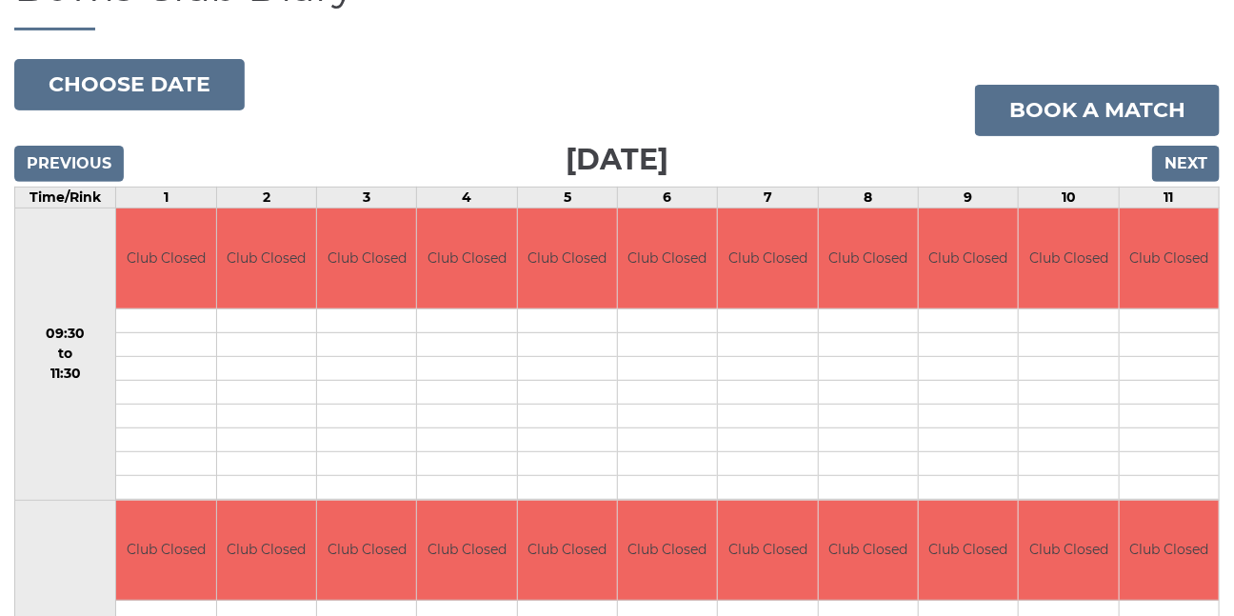
scroll to position [183, 0]
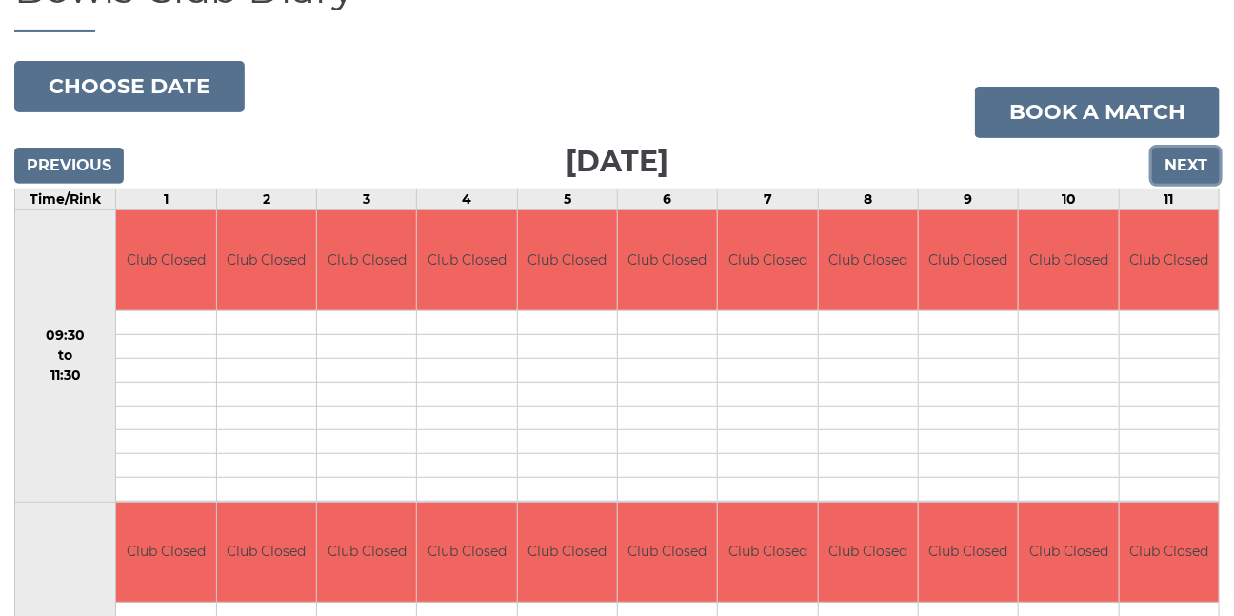
click at [1182, 162] on input "Next" at bounding box center [1186, 166] width 68 height 36
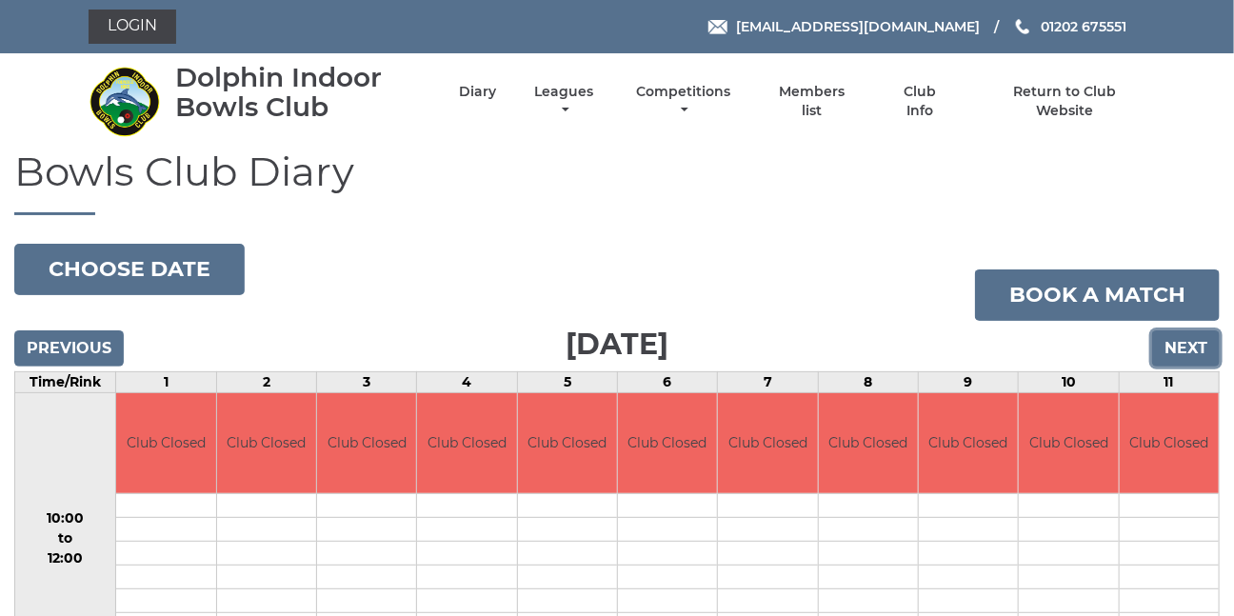
click at [1192, 346] on input "Next" at bounding box center [1186, 348] width 68 height 36
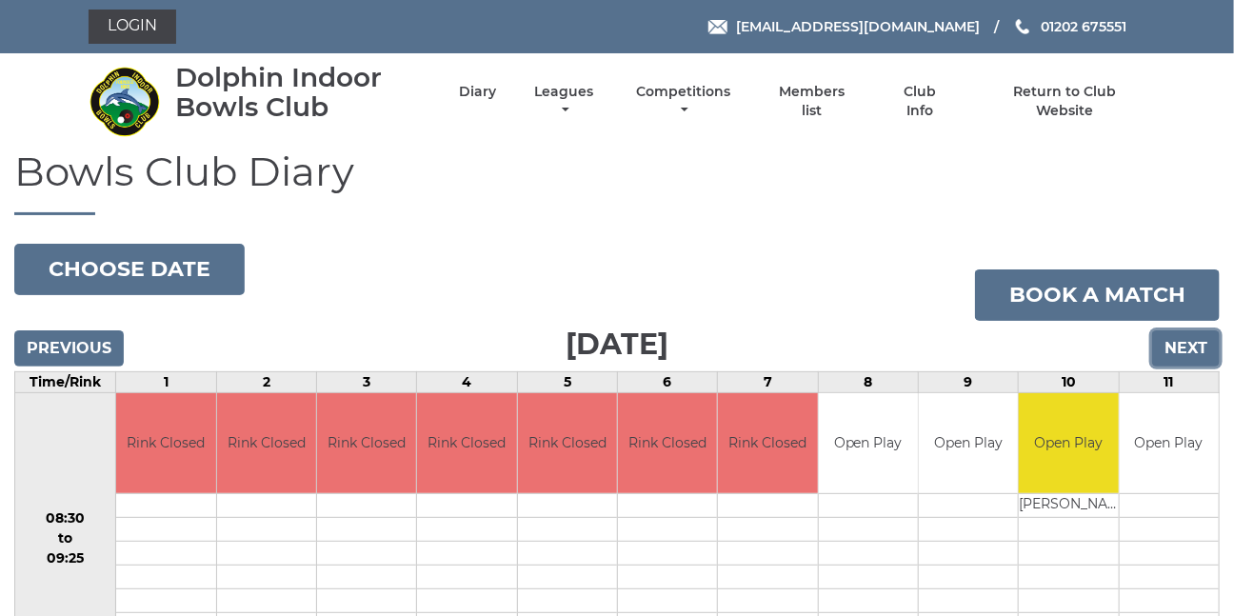
click at [1182, 346] on input "Next" at bounding box center [1186, 348] width 68 height 36
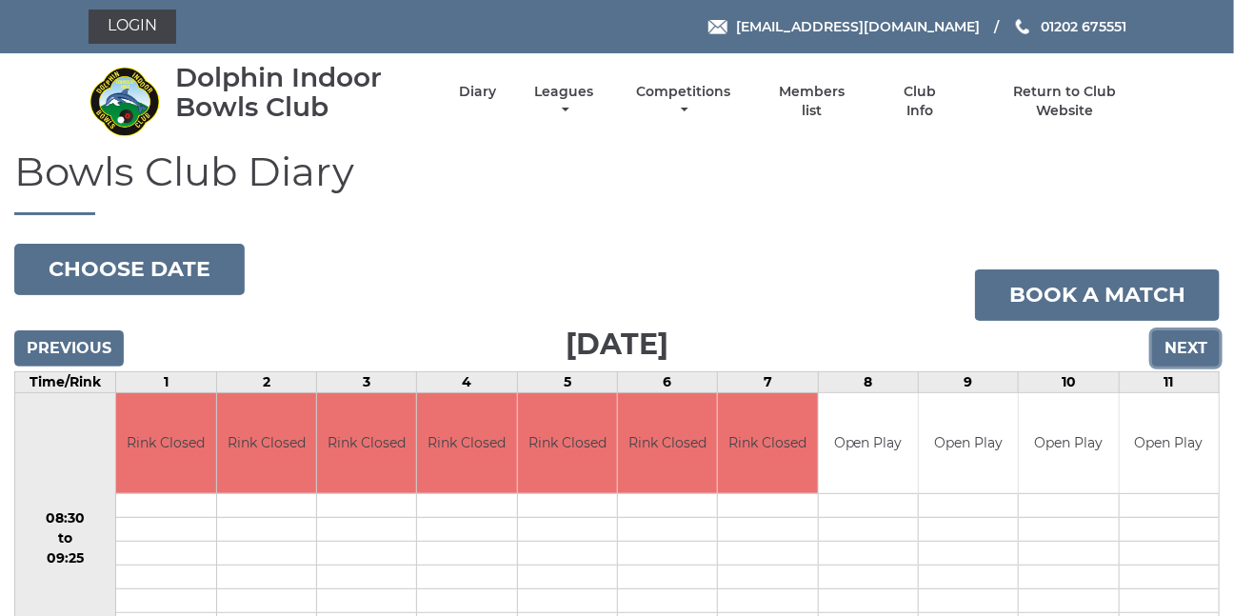
click at [1181, 342] on input "Next" at bounding box center [1186, 348] width 68 height 36
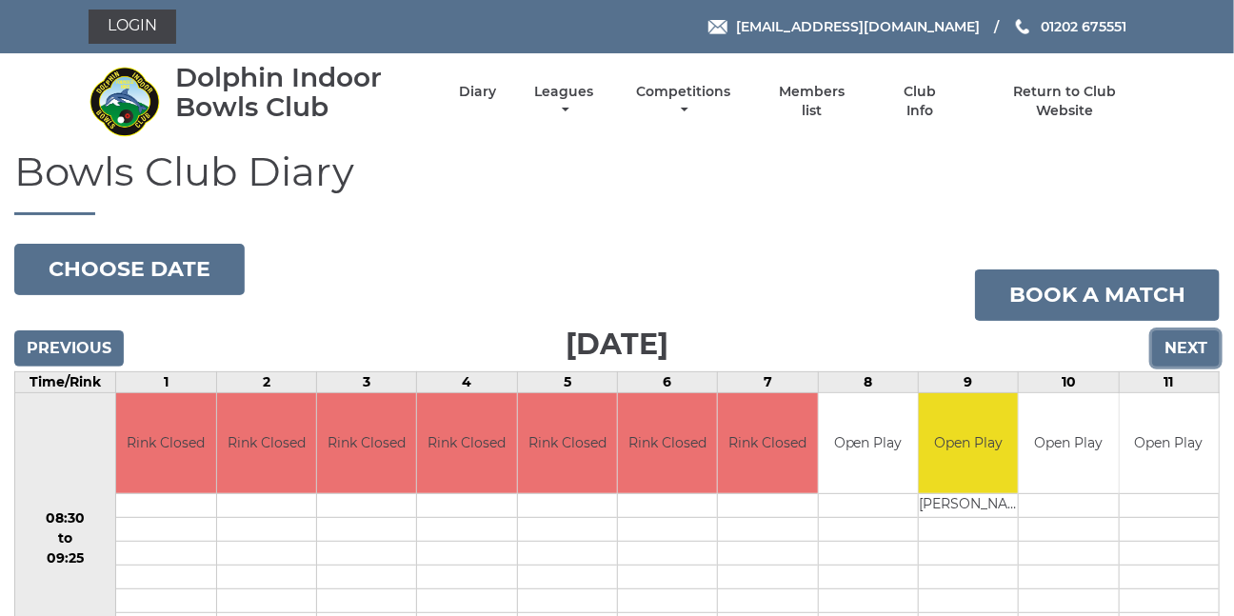
click at [1181, 343] on input "Next" at bounding box center [1186, 348] width 68 height 36
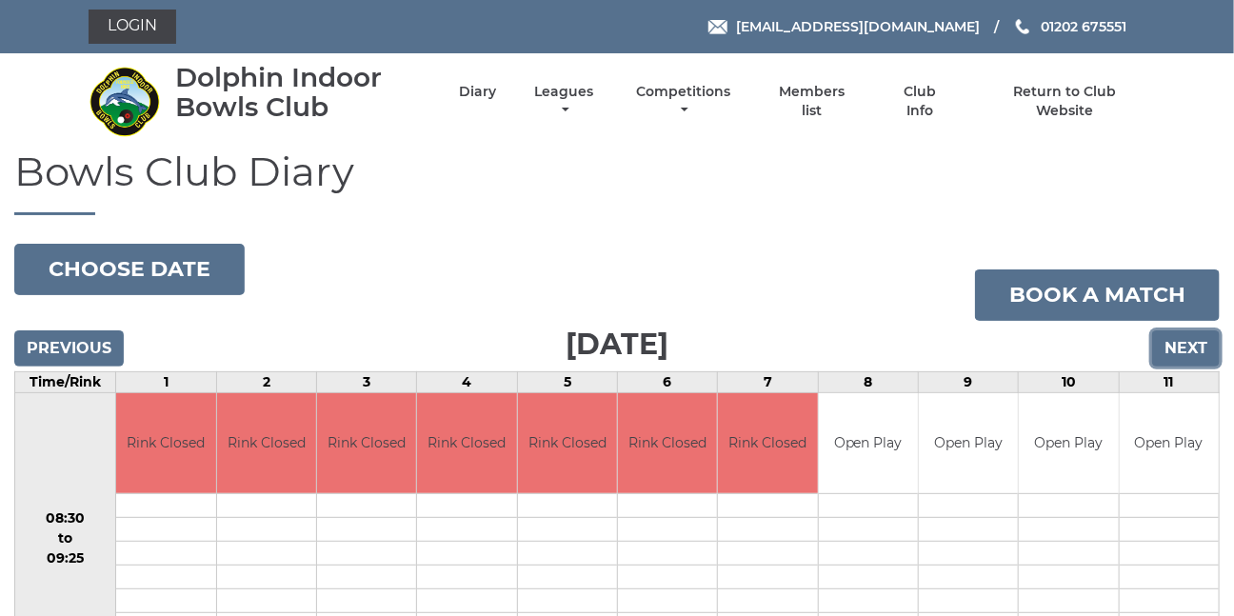
click at [1180, 347] on input "Next" at bounding box center [1186, 348] width 68 height 36
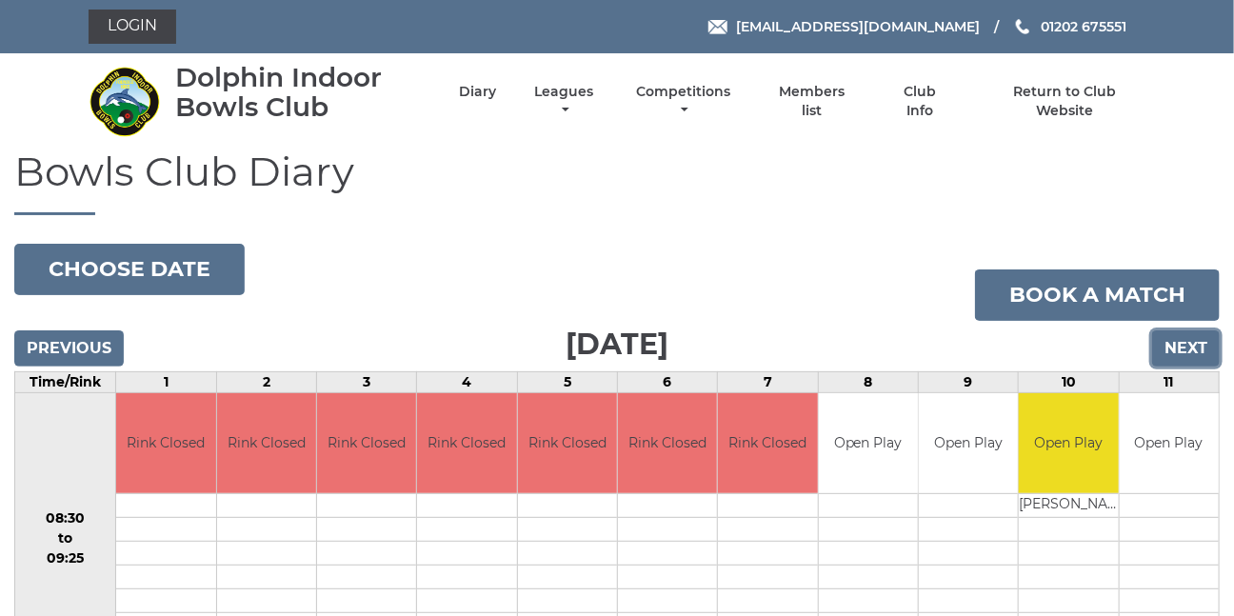
click at [1179, 348] on input "Next" at bounding box center [1186, 348] width 68 height 36
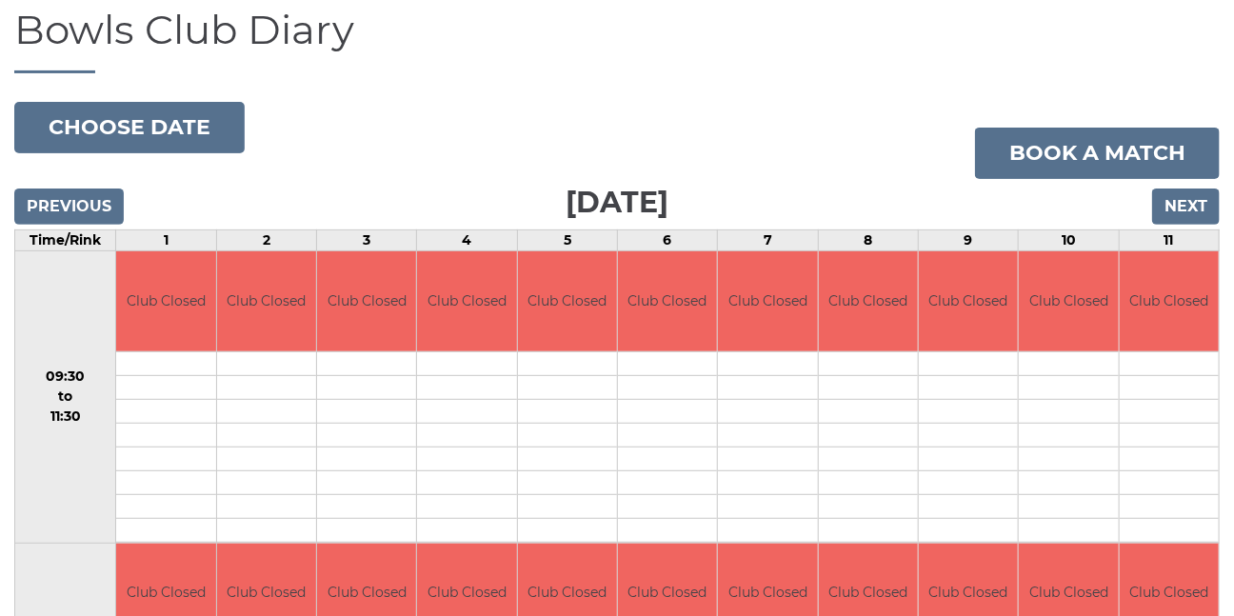
scroll to position [172, 0]
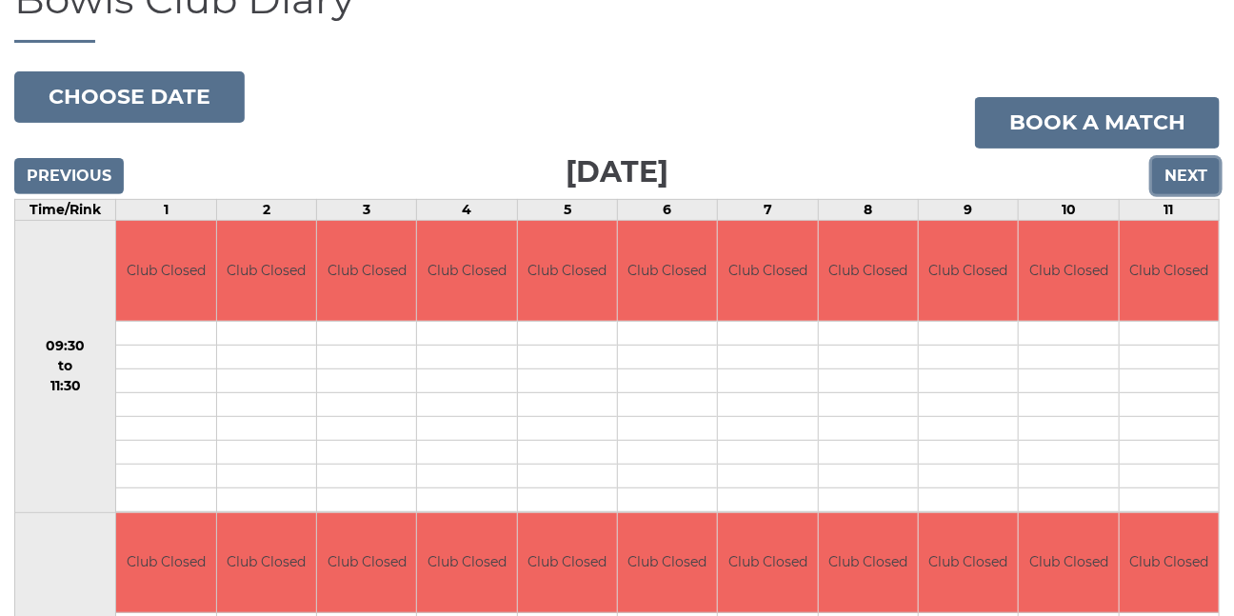
click at [1182, 177] on input "Next" at bounding box center [1186, 176] width 68 height 36
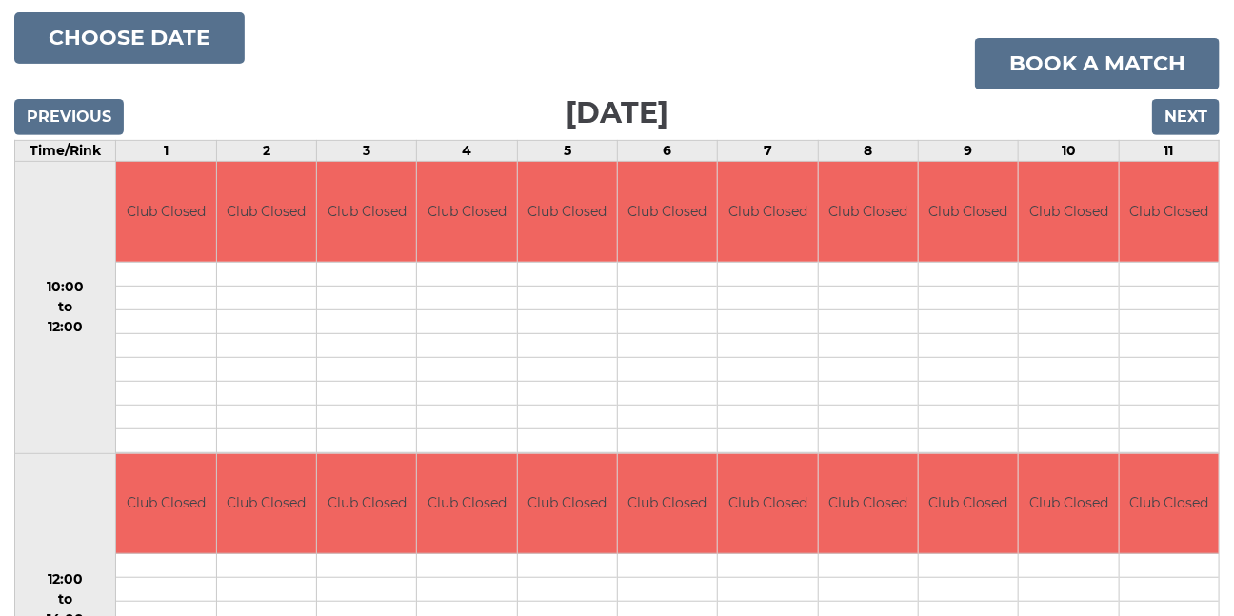
scroll to position [232, 0]
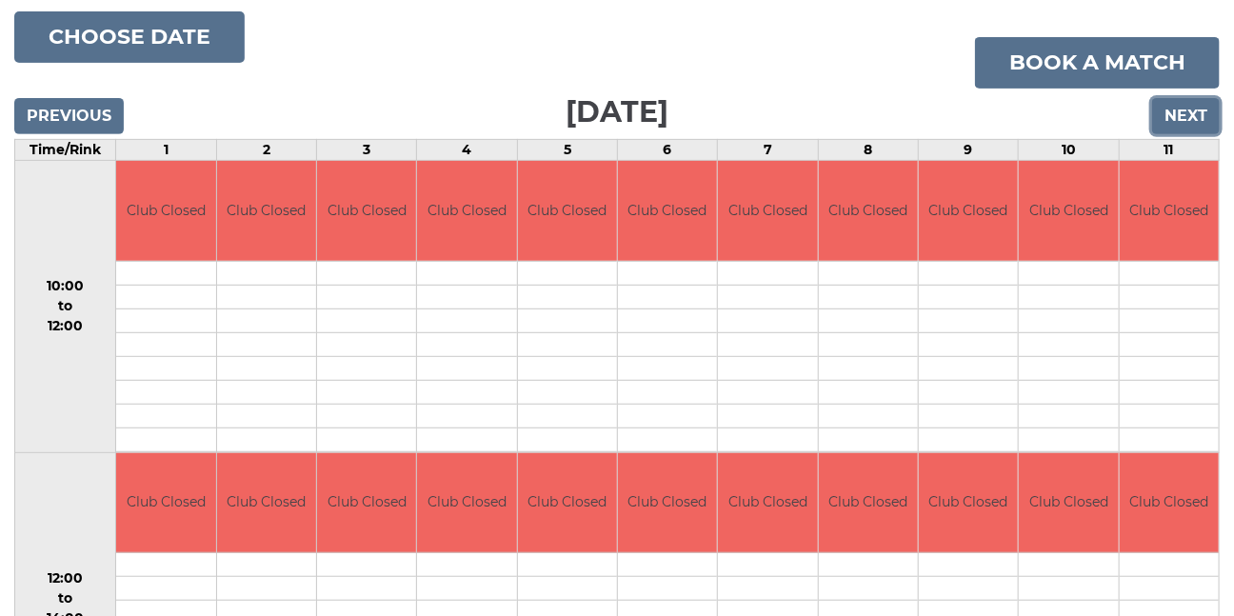
click at [1180, 113] on input "Next" at bounding box center [1186, 116] width 68 height 36
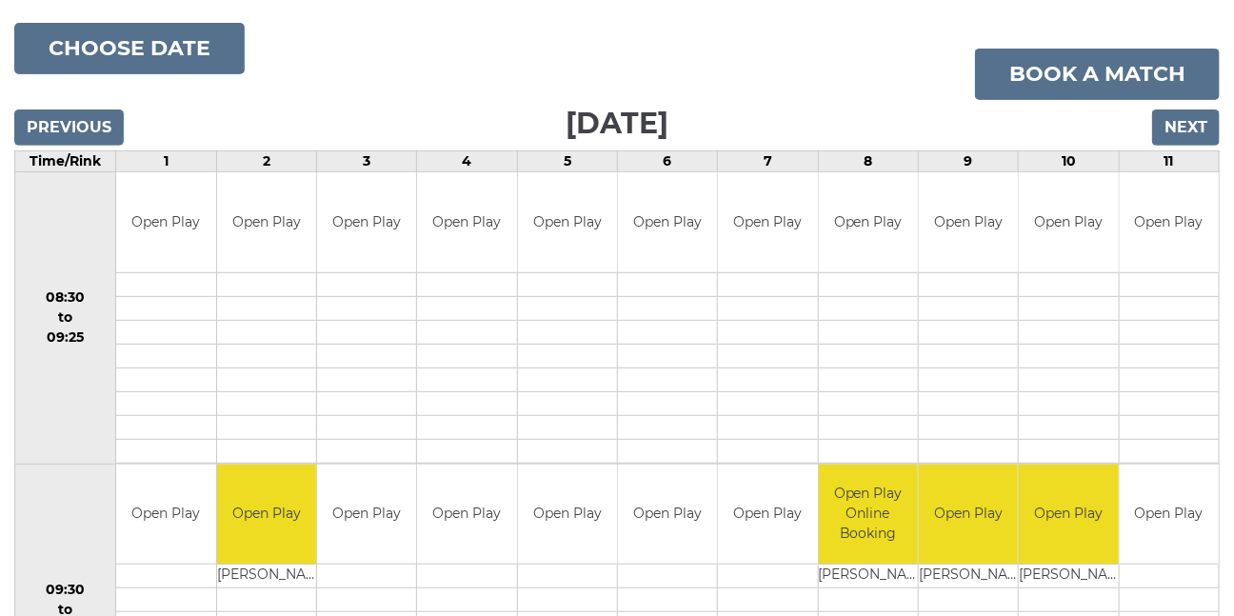
scroll to position [218, 0]
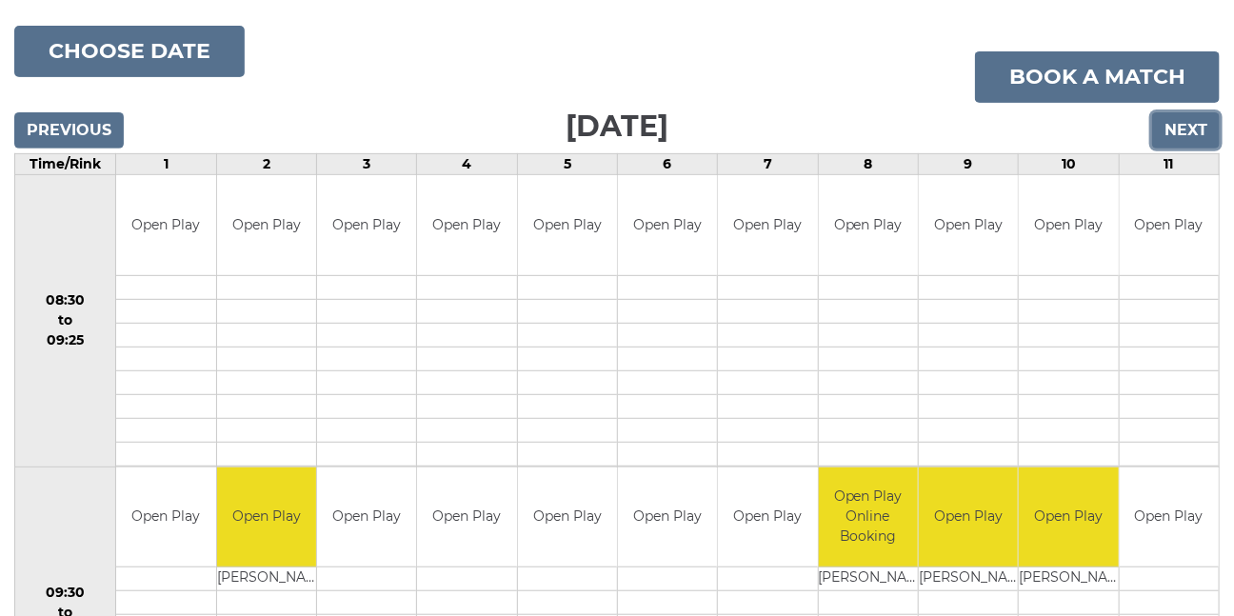
click at [1190, 126] on input "Next" at bounding box center [1186, 130] width 68 height 36
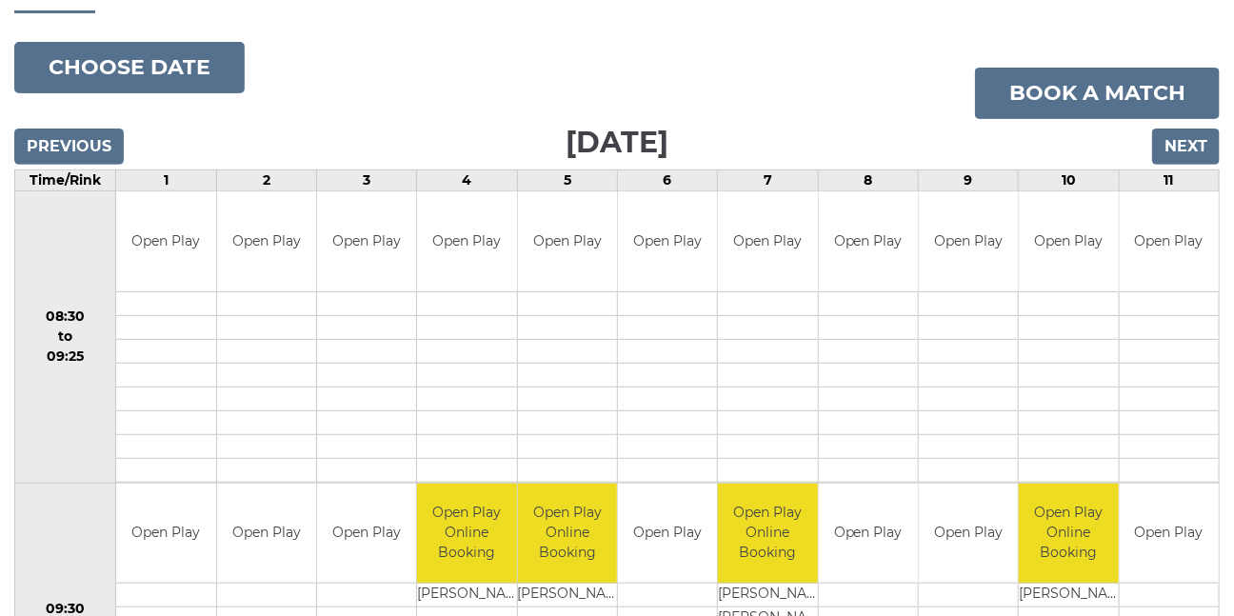
scroll to position [192, 0]
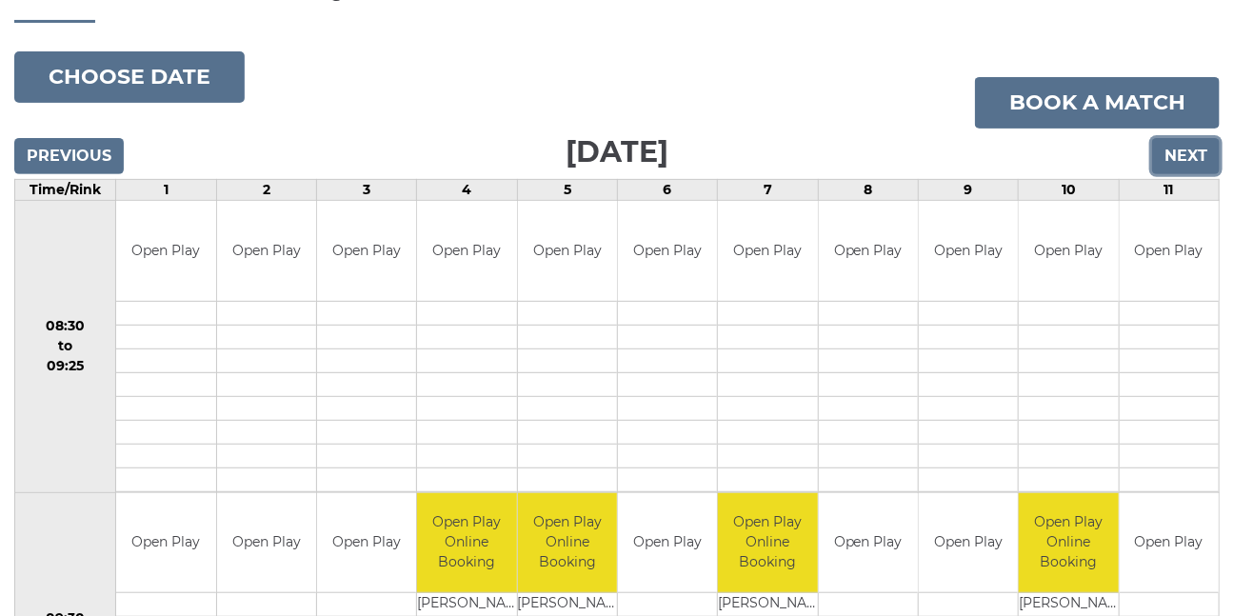
click at [1184, 149] on input "Next" at bounding box center [1186, 156] width 68 height 36
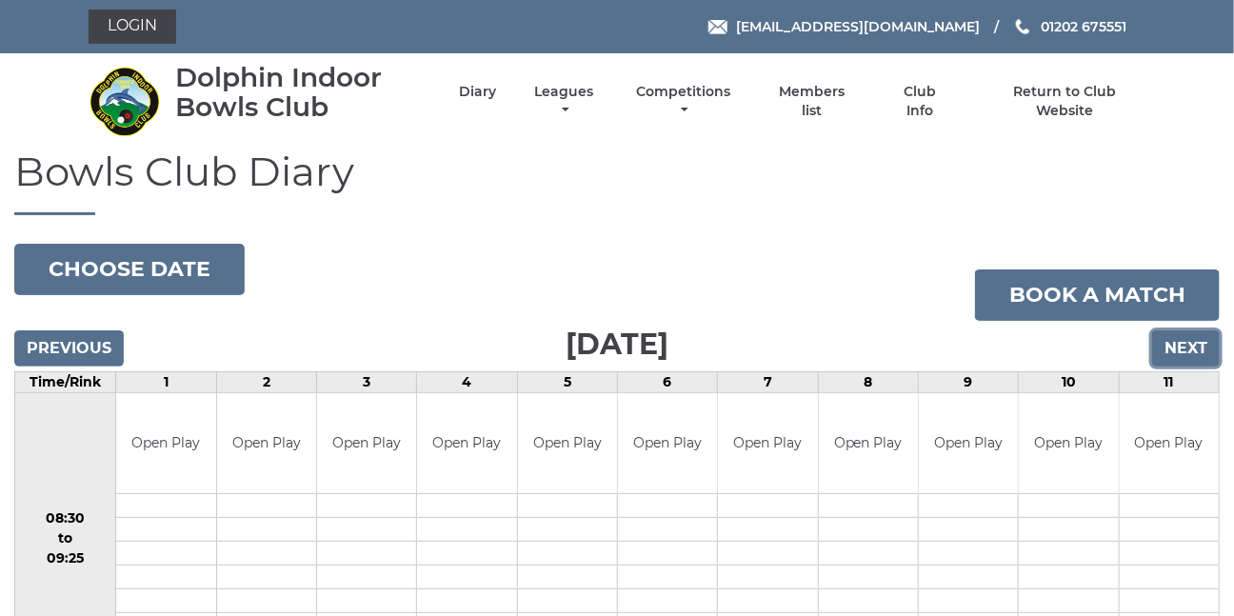
click at [1182, 347] on input "Next" at bounding box center [1186, 348] width 68 height 36
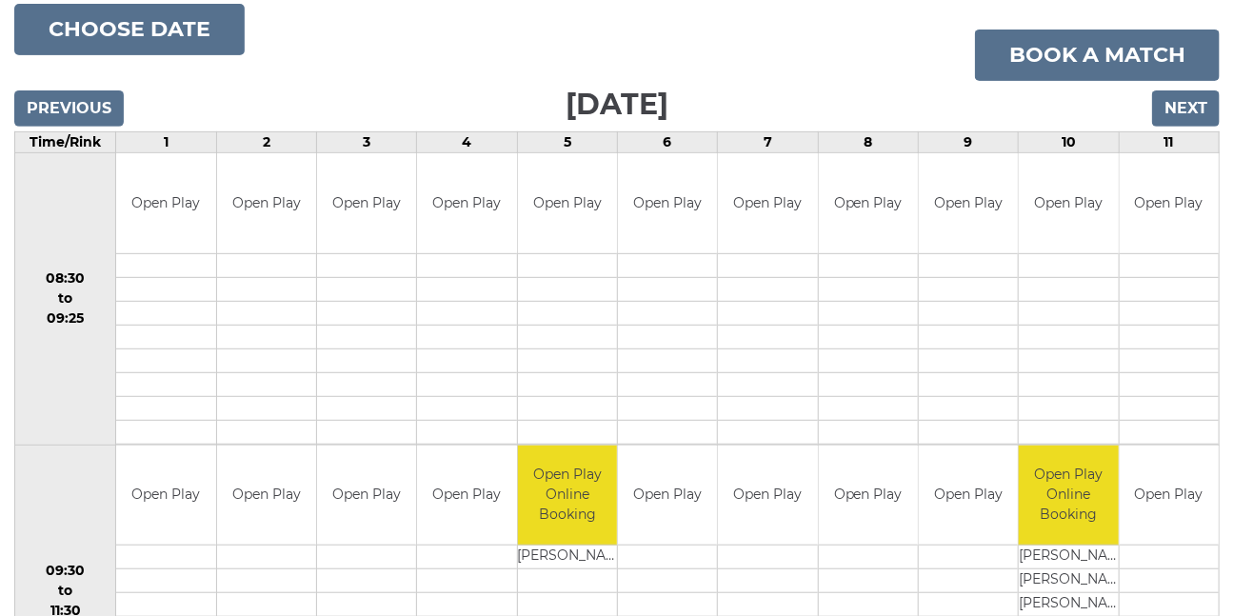
scroll to position [184, 0]
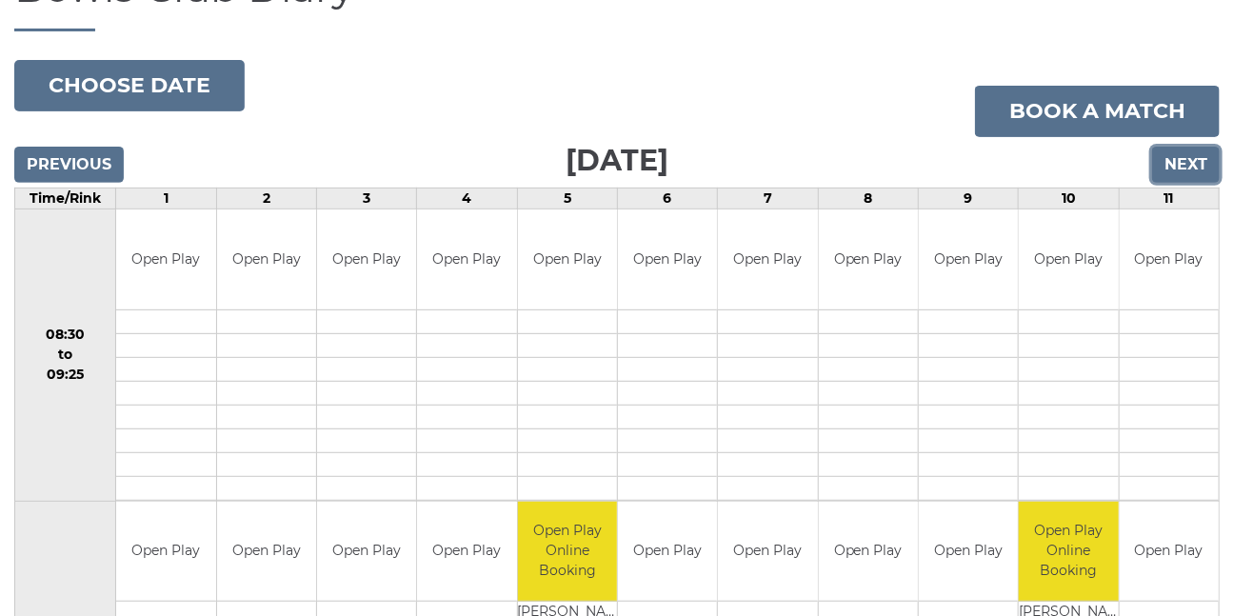
click at [1187, 158] on input "Next" at bounding box center [1186, 165] width 68 height 36
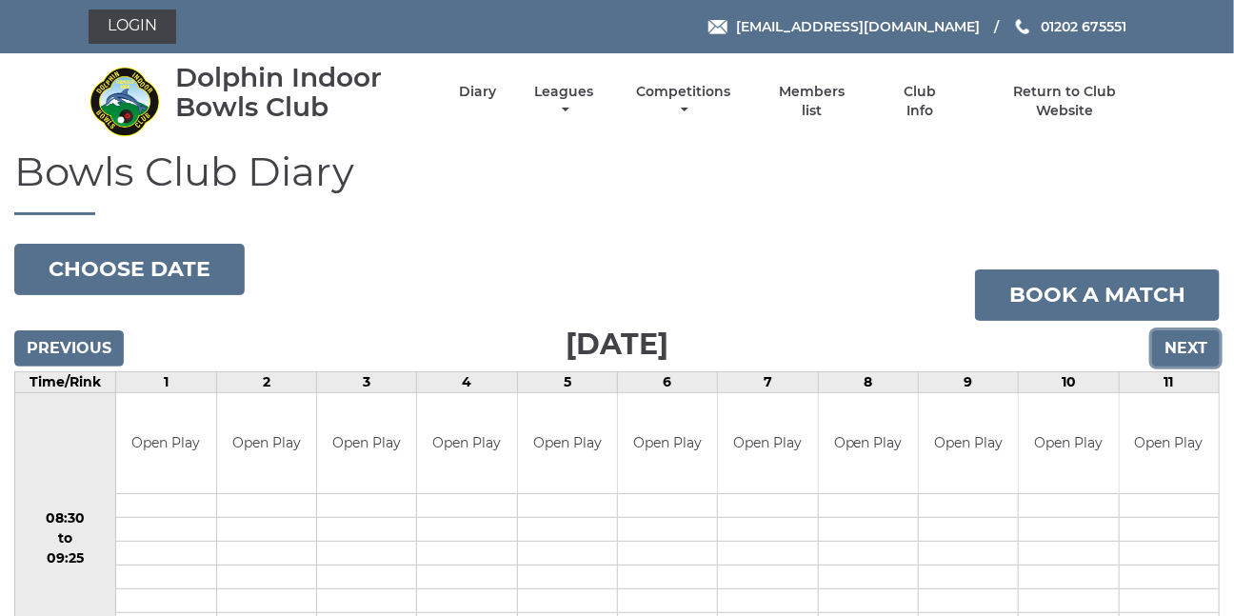
click at [1180, 348] on input "Next" at bounding box center [1186, 348] width 68 height 36
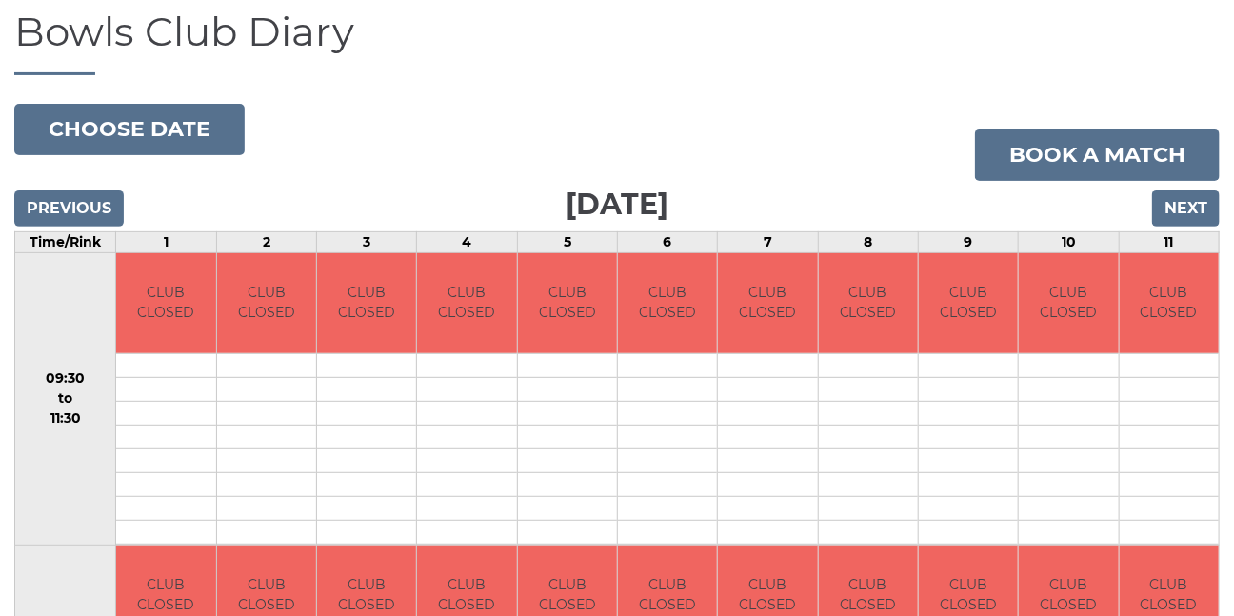
scroll to position [133, 0]
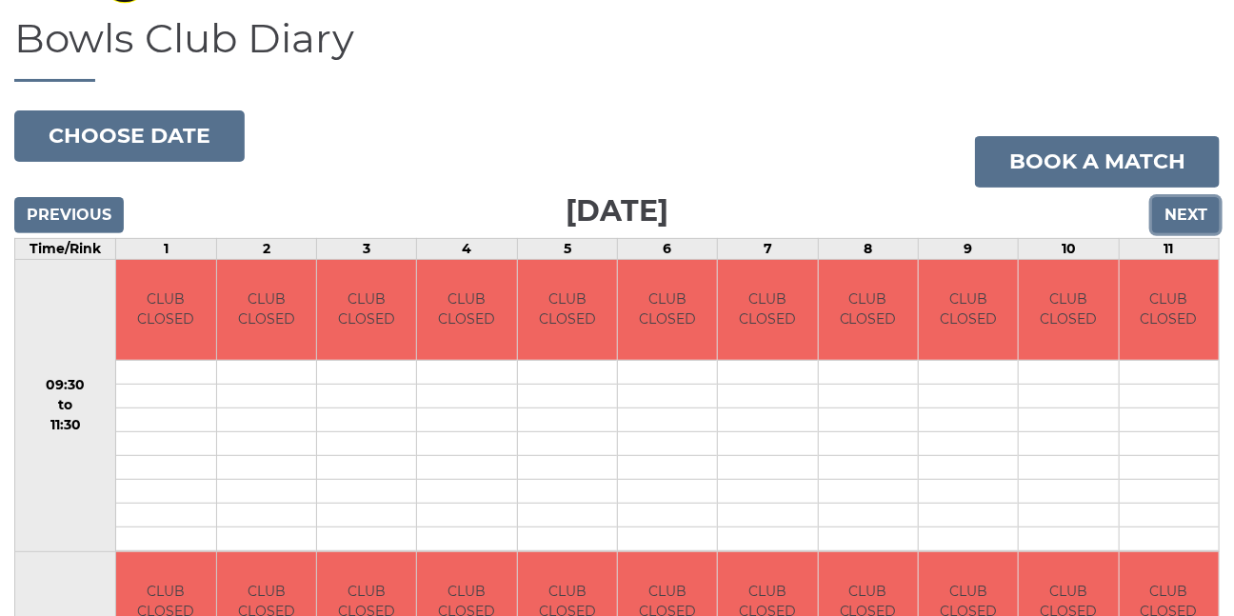
click at [1195, 209] on input "Next" at bounding box center [1186, 215] width 68 height 36
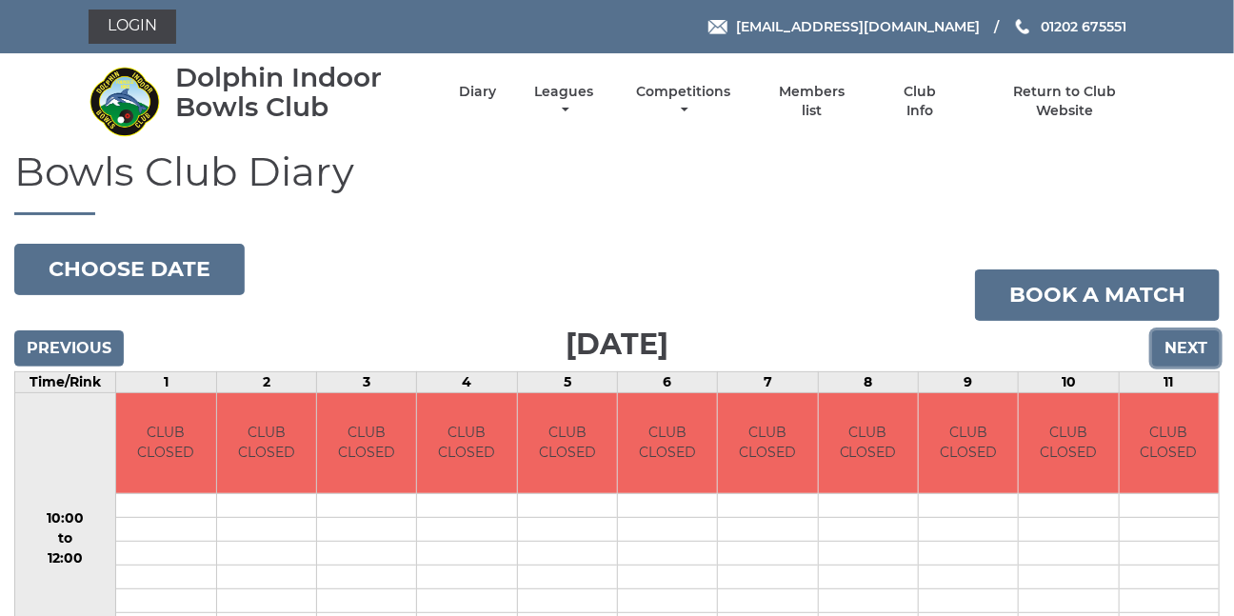
click at [1191, 345] on input "Next" at bounding box center [1186, 348] width 68 height 36
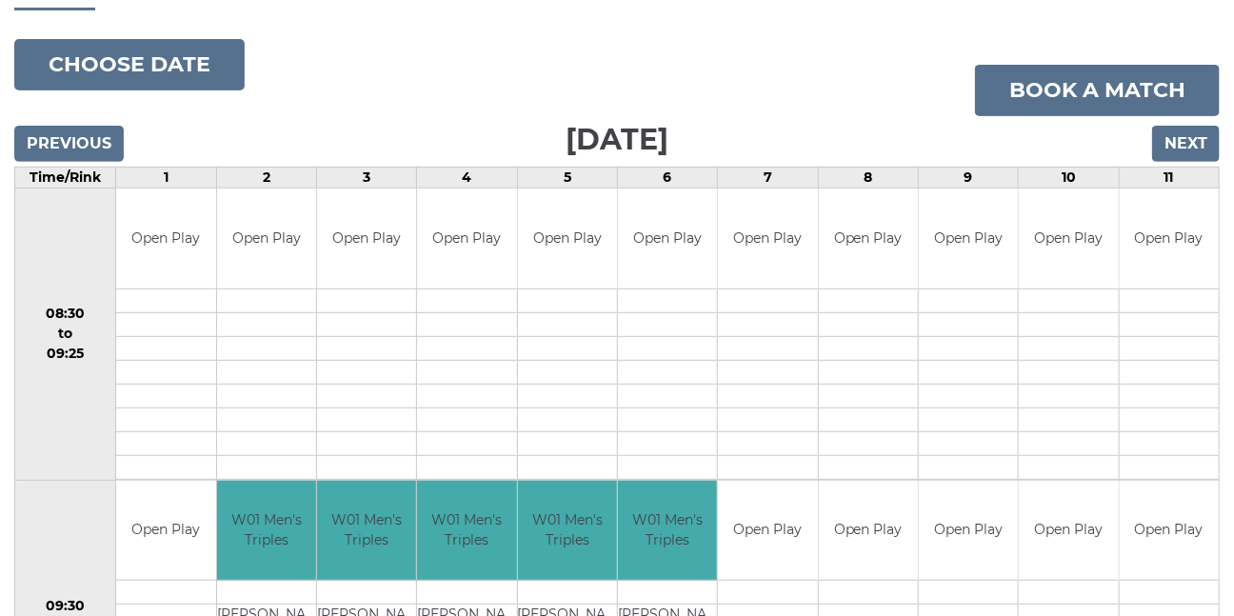
scroll to position [184, 0]
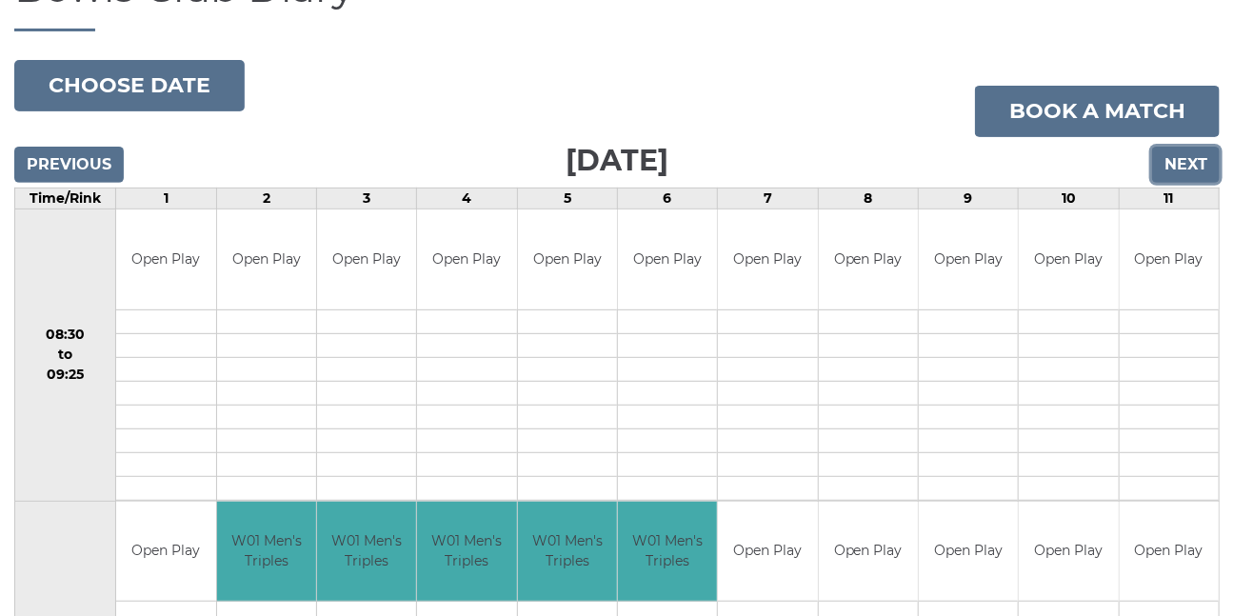
click at [1175, 163] on input "Next" at bounding box center [1186, 165] width 68 height 36
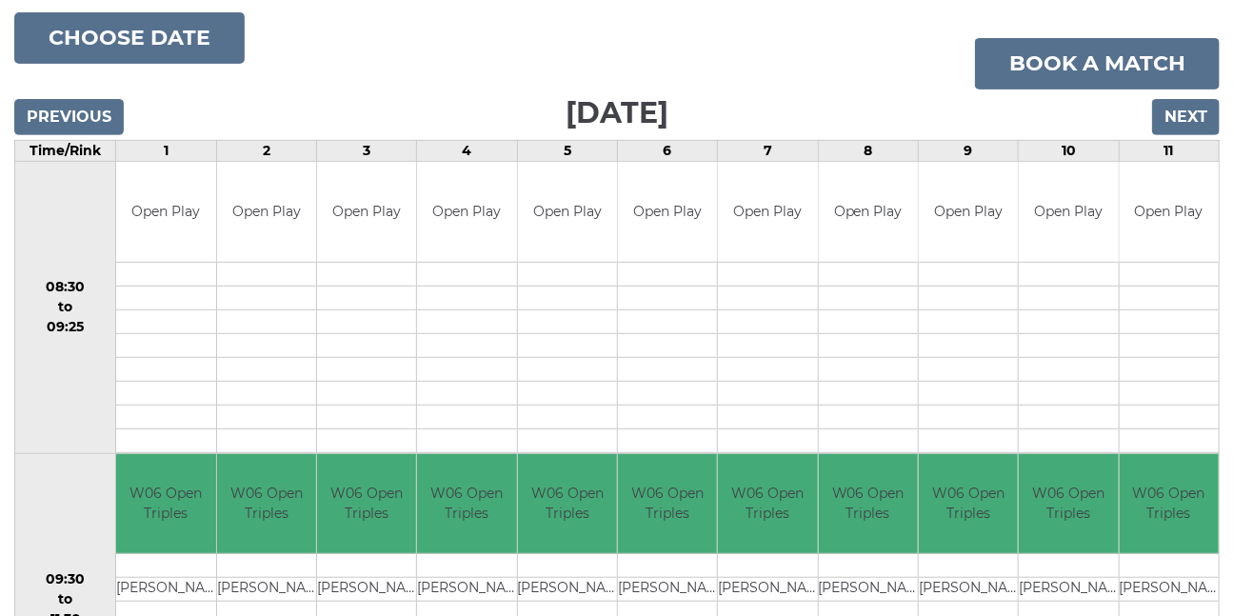
scroll to position [229, 0]
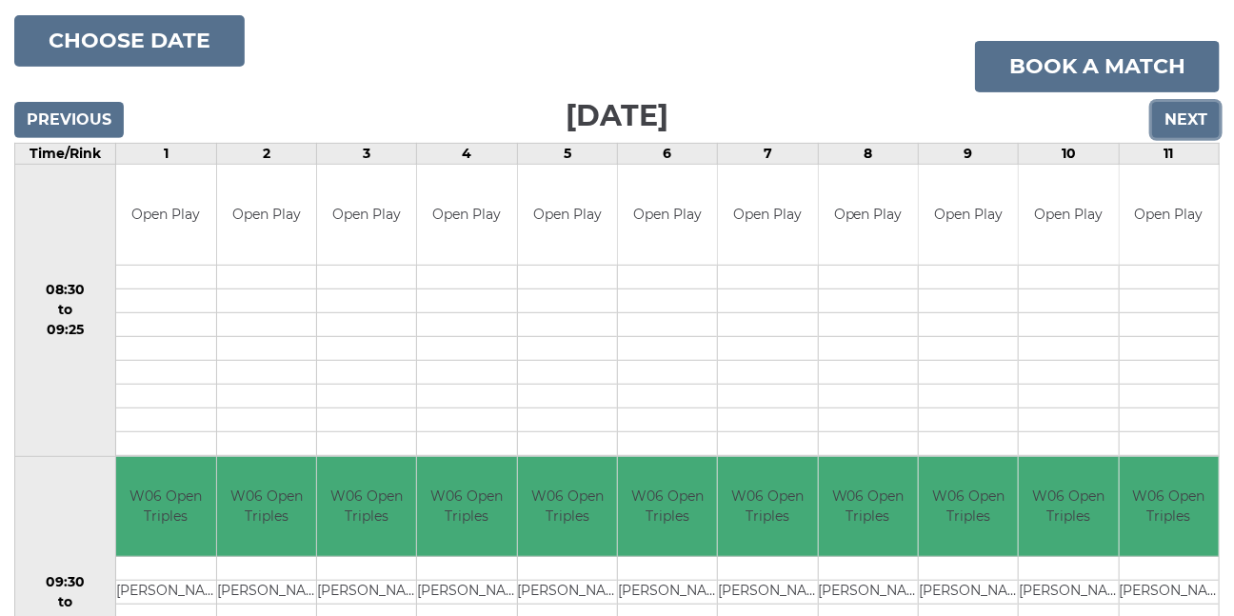
click at [1171, 122] on input "Next" at bounding box center [1186, 120] width 68 height 36
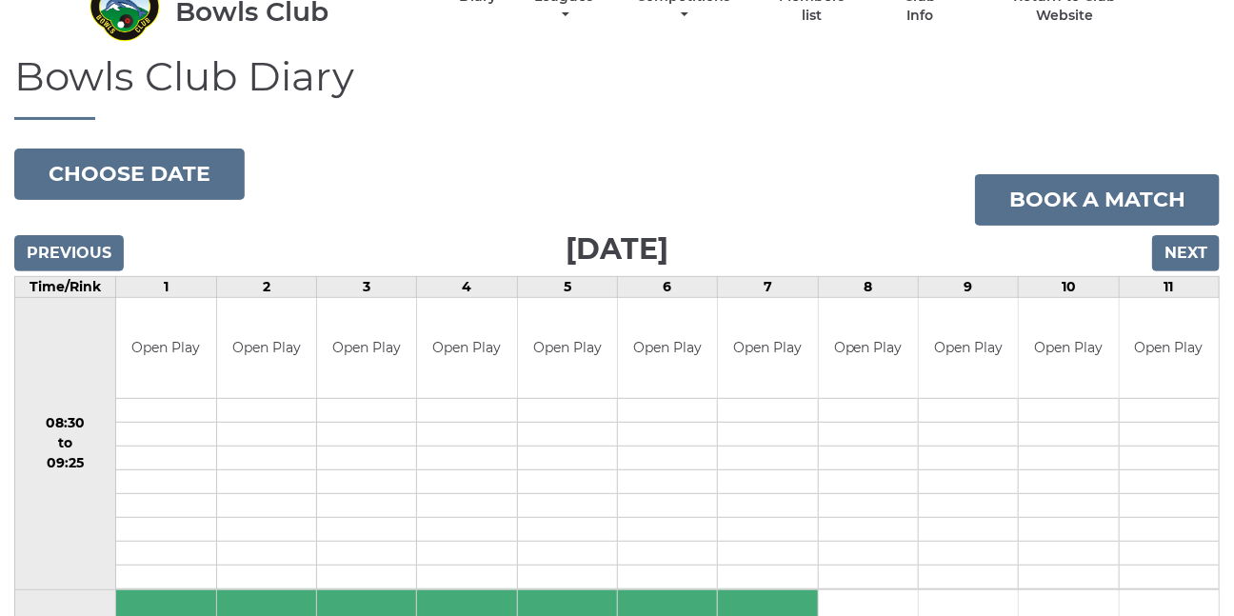
scroll to position [73, 0]
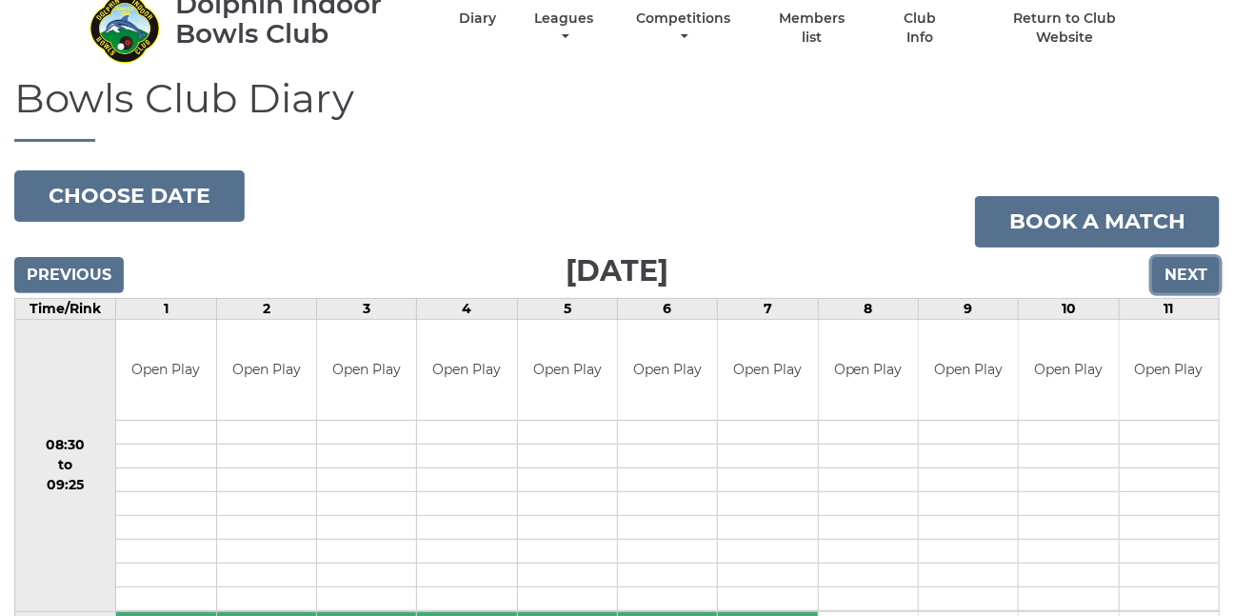
click at [1178, 274] on input "Next" at bounding box center [1186, 275] width 68 height 36
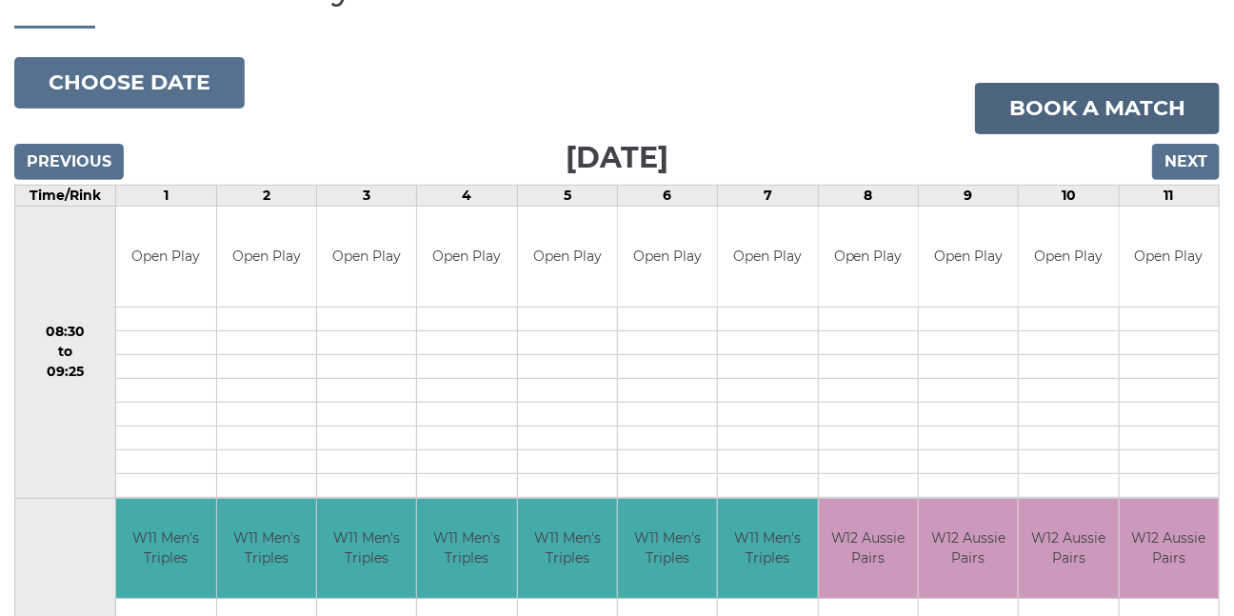
scroll to position [169, 0]
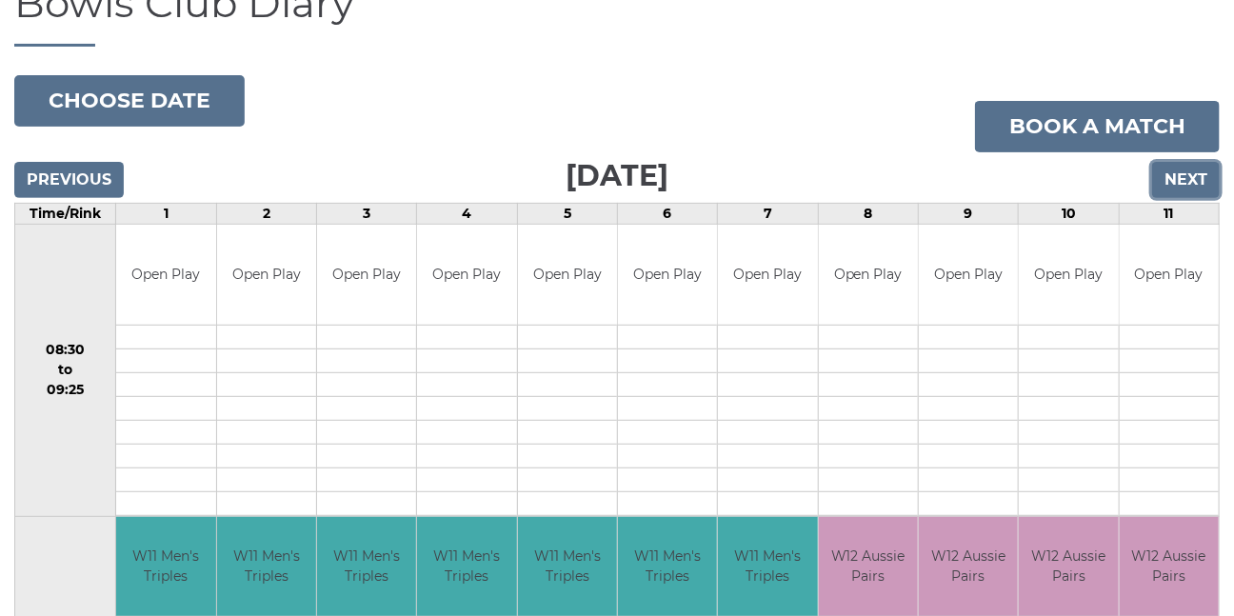
click at [1181, 180] on input "Next" at bounding box center [1186, 180] width 68 height 36
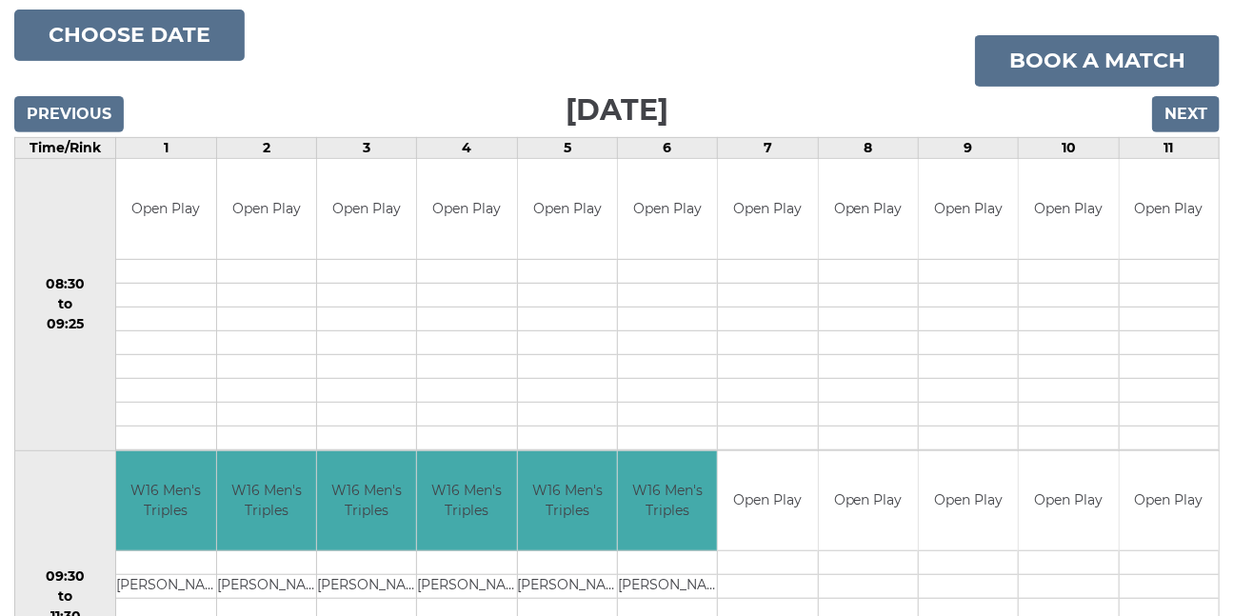
scroll to position [231, 0]
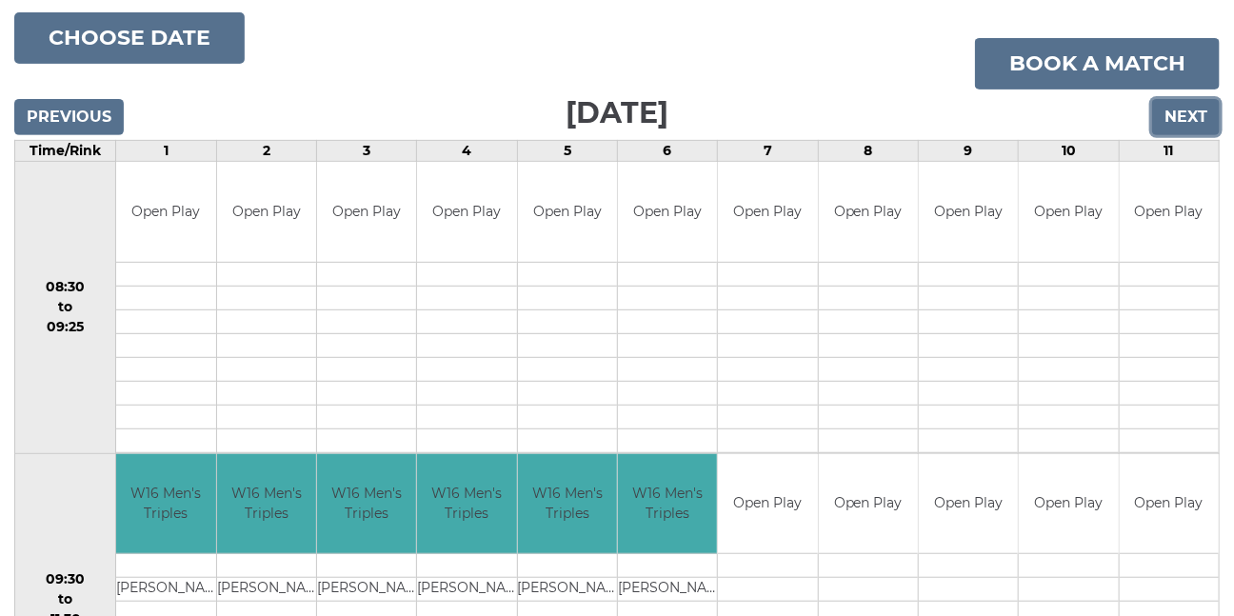
click at [1178, 113] on input "Next" at bounding box center [1186, 117] width 68 height 36
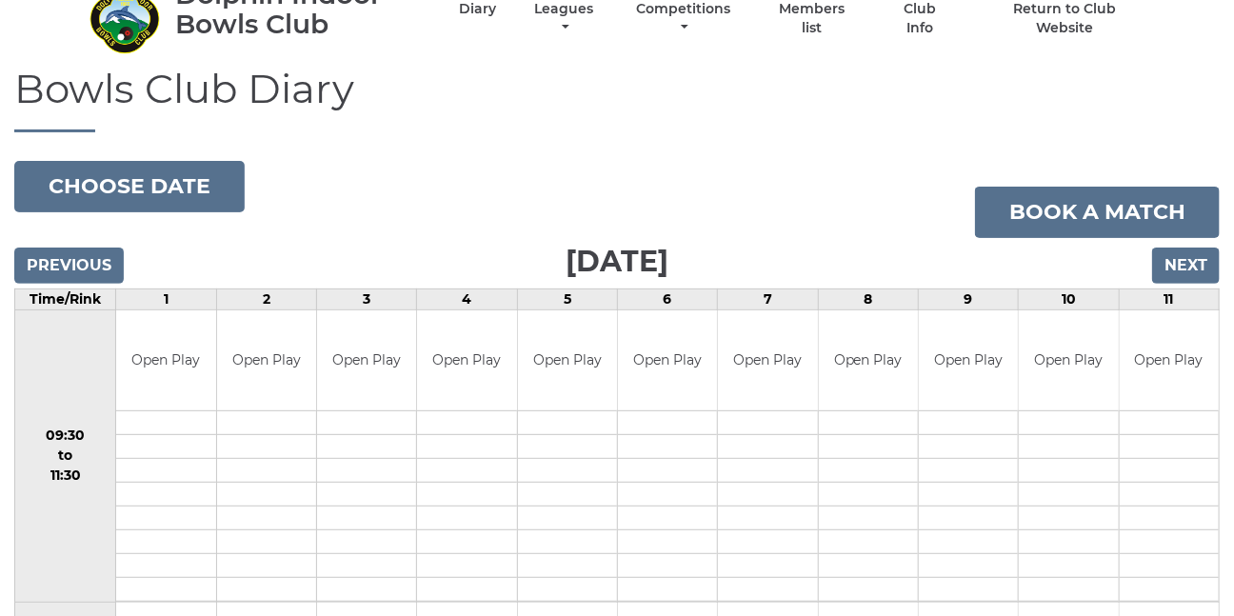
scroll to position [59, 0]
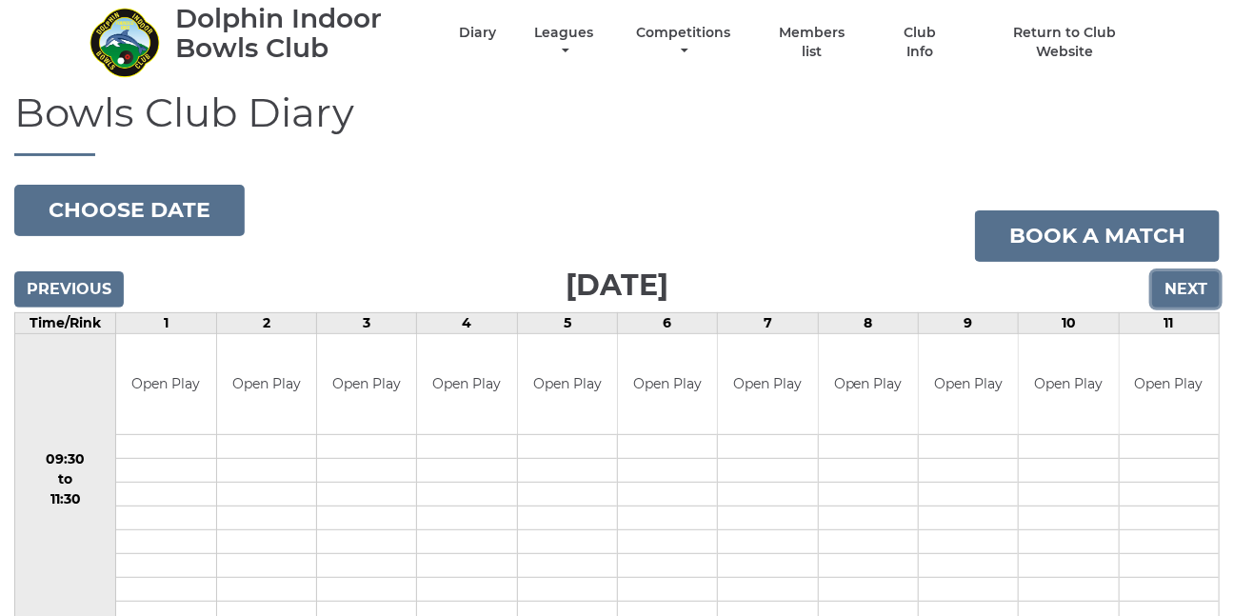
click at [1187, 283] on input "Next" at bounding box center [1186, 289] width 68 height 36
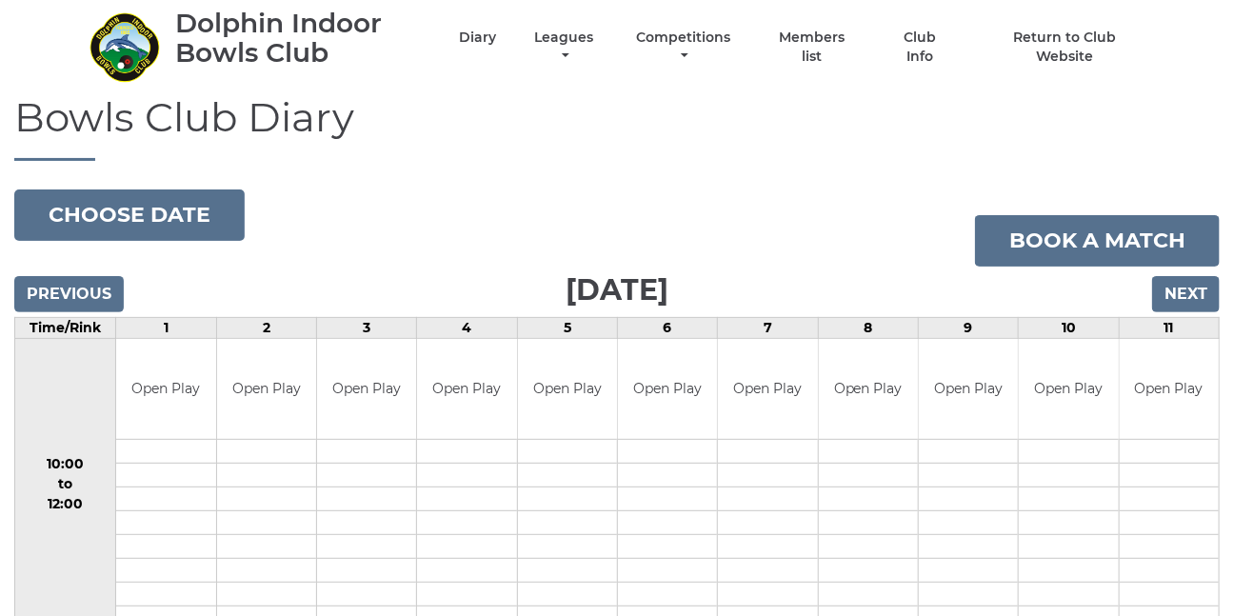
scroll to position [43, 0]
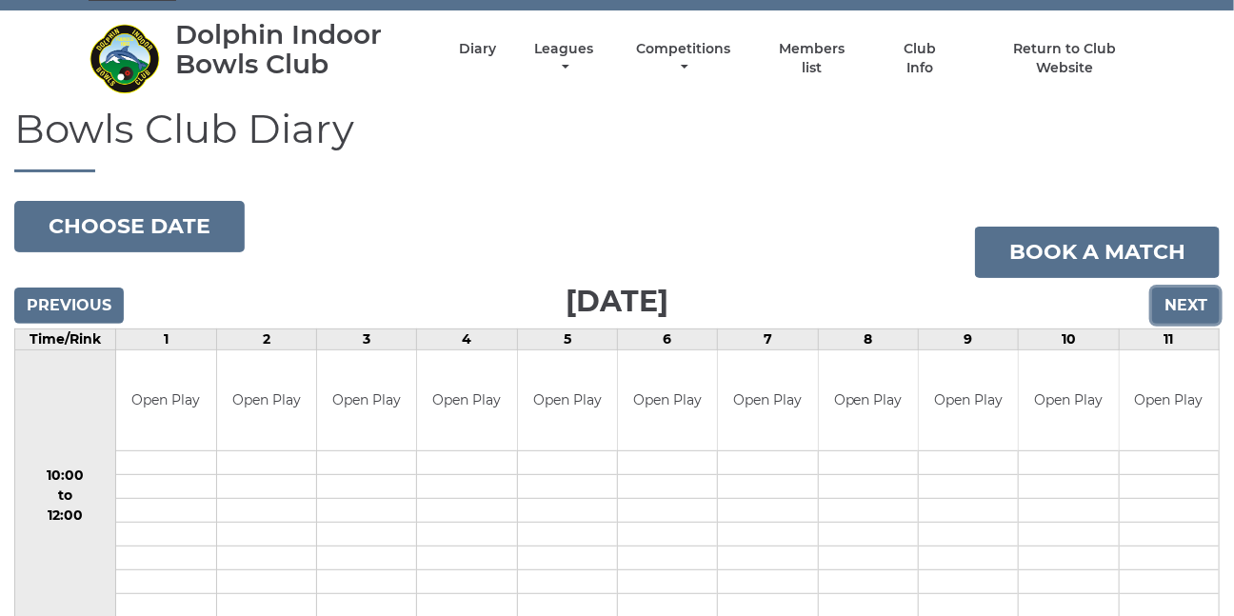
click at [1191, 302] on input "Next" at bounding box center [1186, 306] width 68 height 36
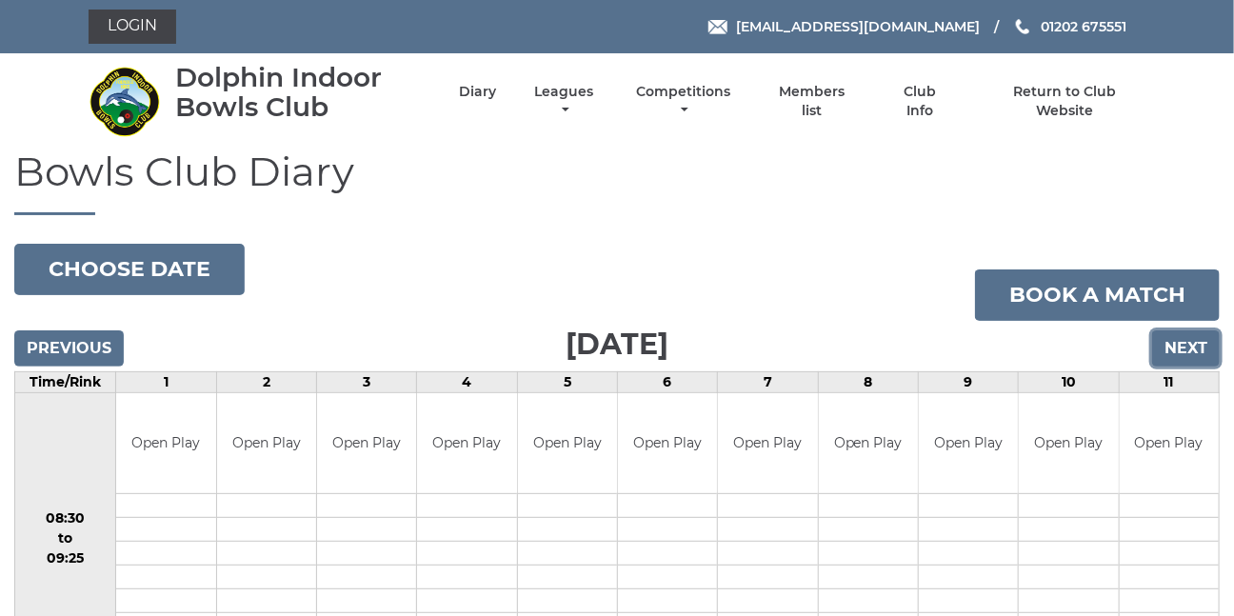
click at [1177, 346] on input "Next" at bounding box center [1186, 348] width 68 height 36
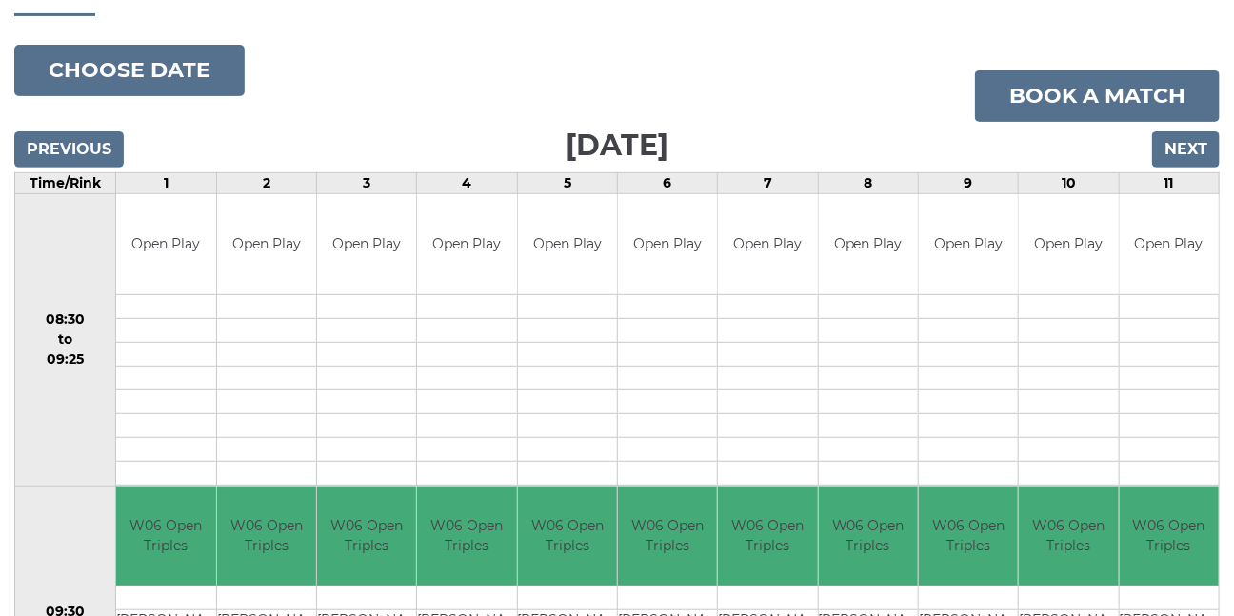
scroll to position [192, 0]
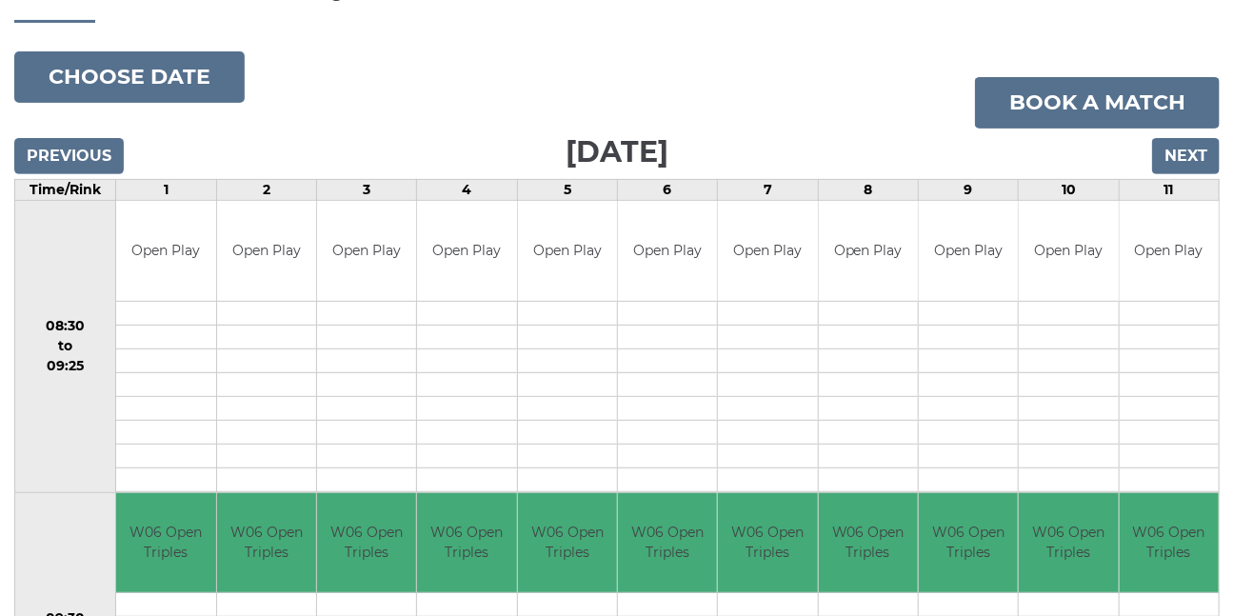
click at [1181, 148] on input "Next" at bounding box center [1186, 156] width 68 height 36
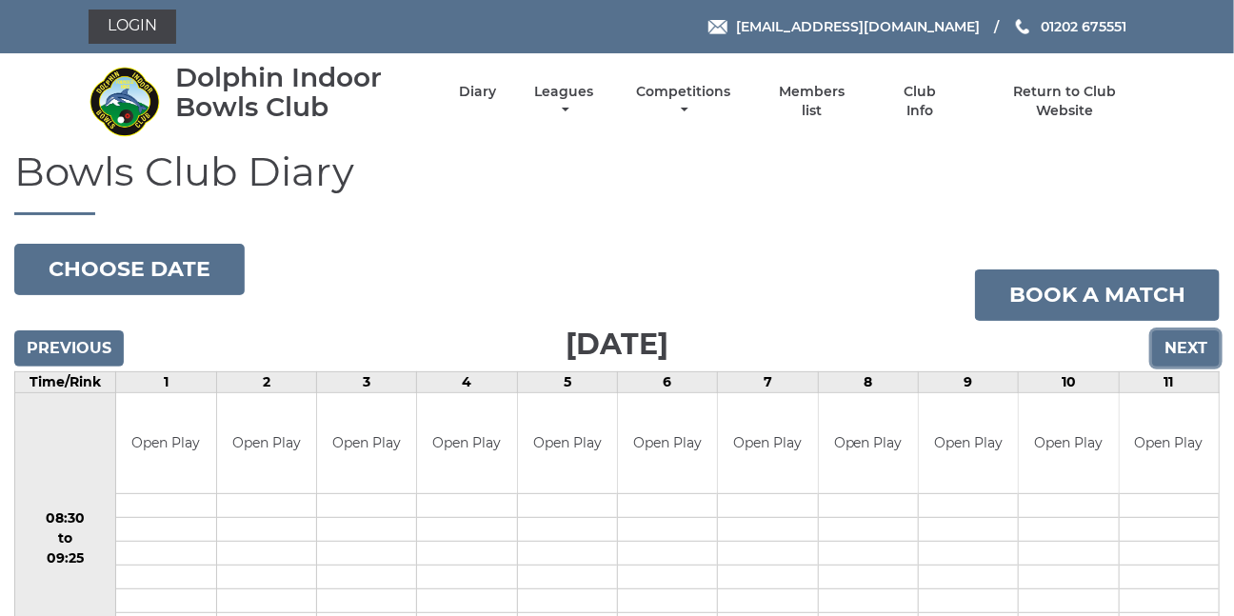
click at [1186, 348] on input "Next" at bounding box center [1186, 348] width 68 height 36
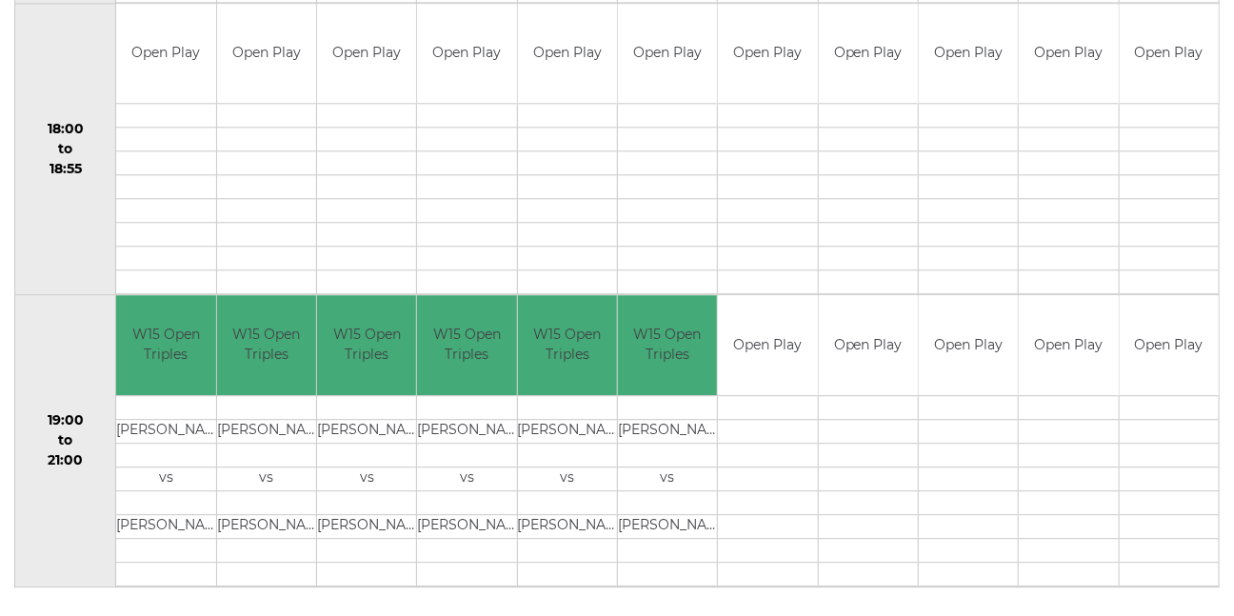
scroll to position [1864, 0]
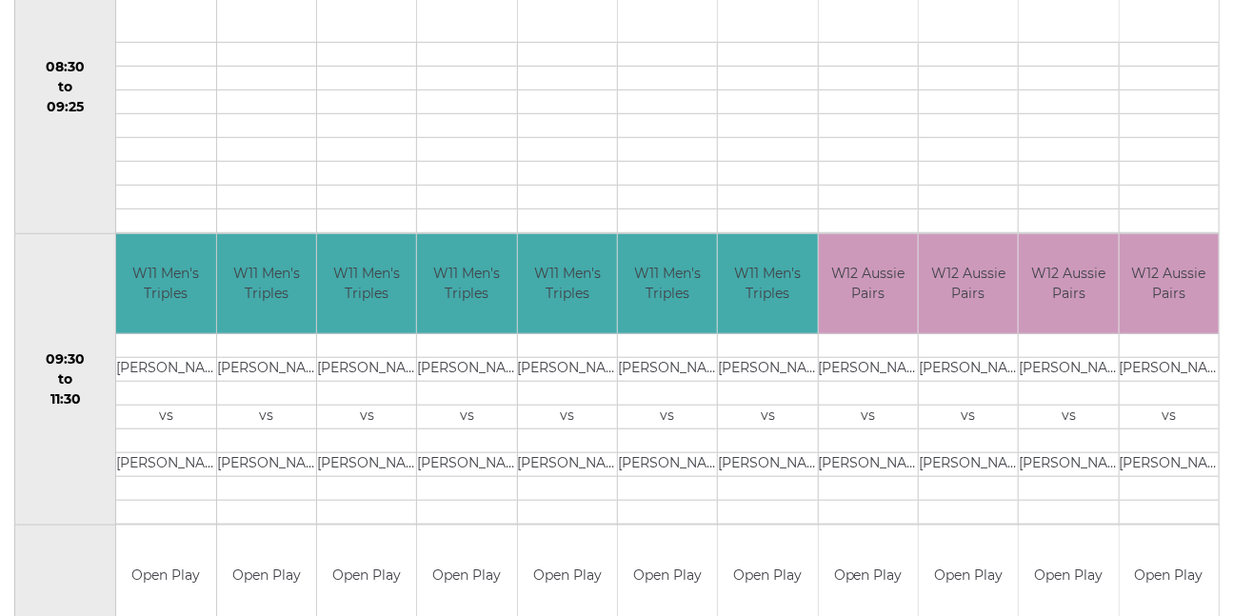
scroll to position [0, 0]
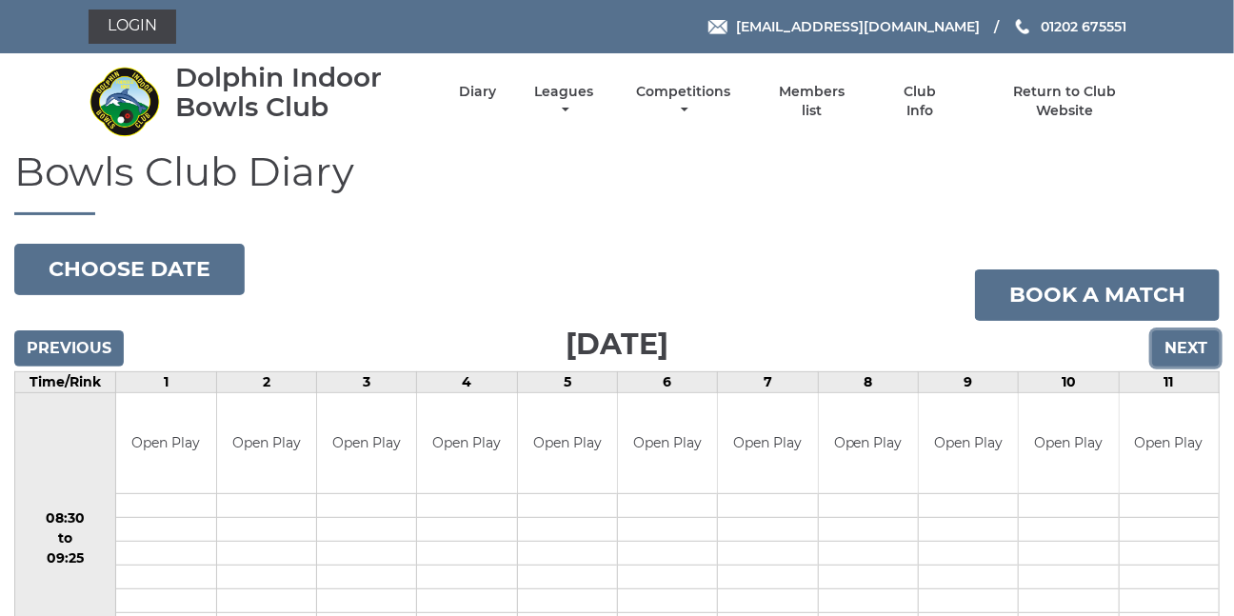
click at [1191, 345] on input "Next" at bounding box center [1186, 348] width 68 height 36
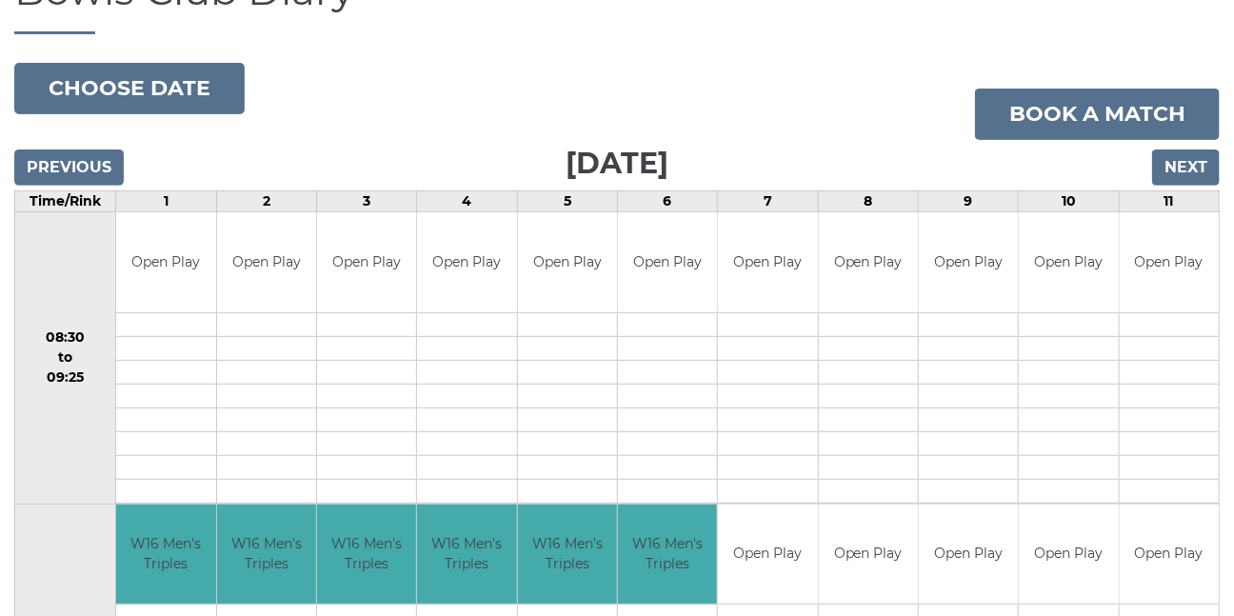
scroll to position [107, 0]
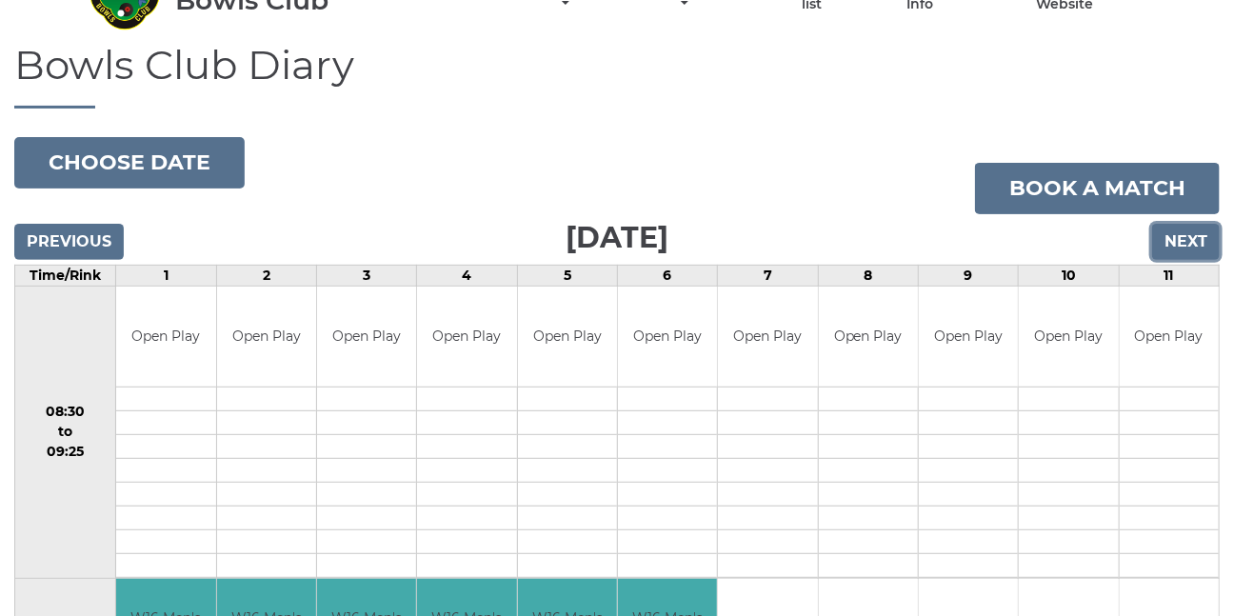
click at [1185, 240] on input "Next" at bounding box center [1186, 242] width 68 height 36
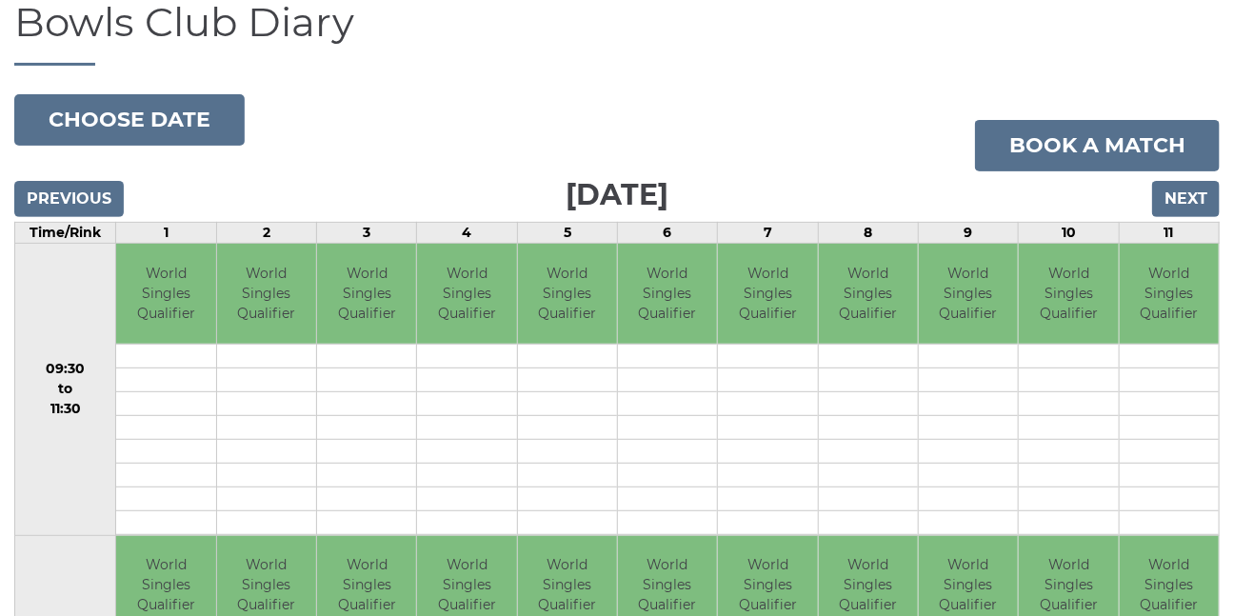
scroll to position [140, 0]
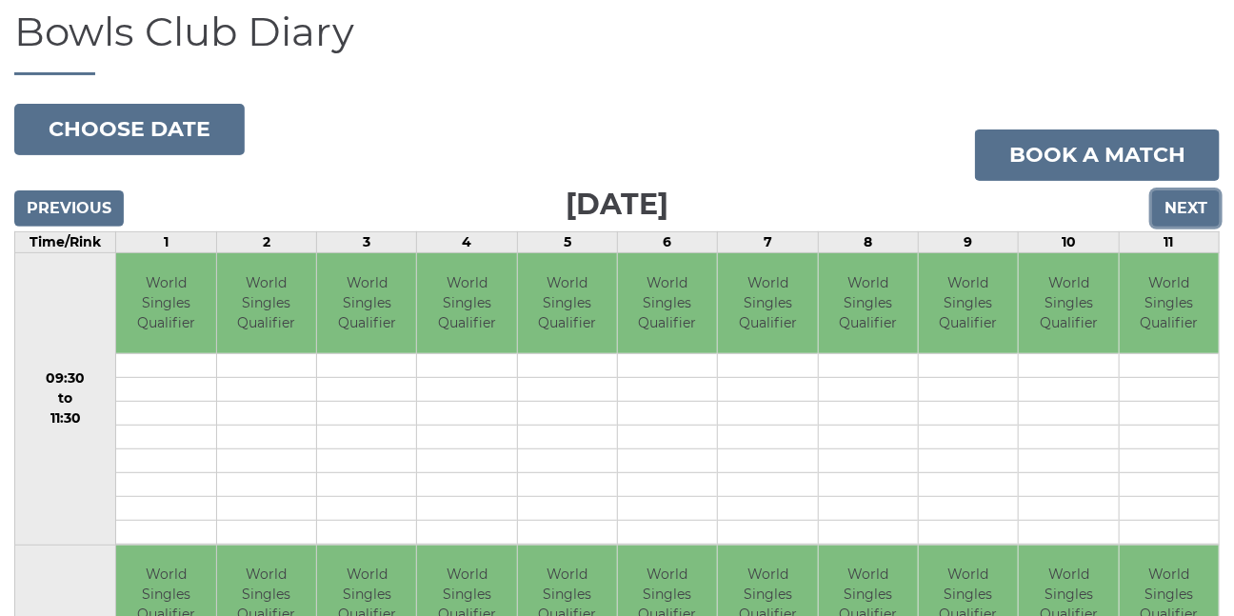
click at [1182, 209] on input "Next" at bounding box center [1186, 208] width 68 height 36
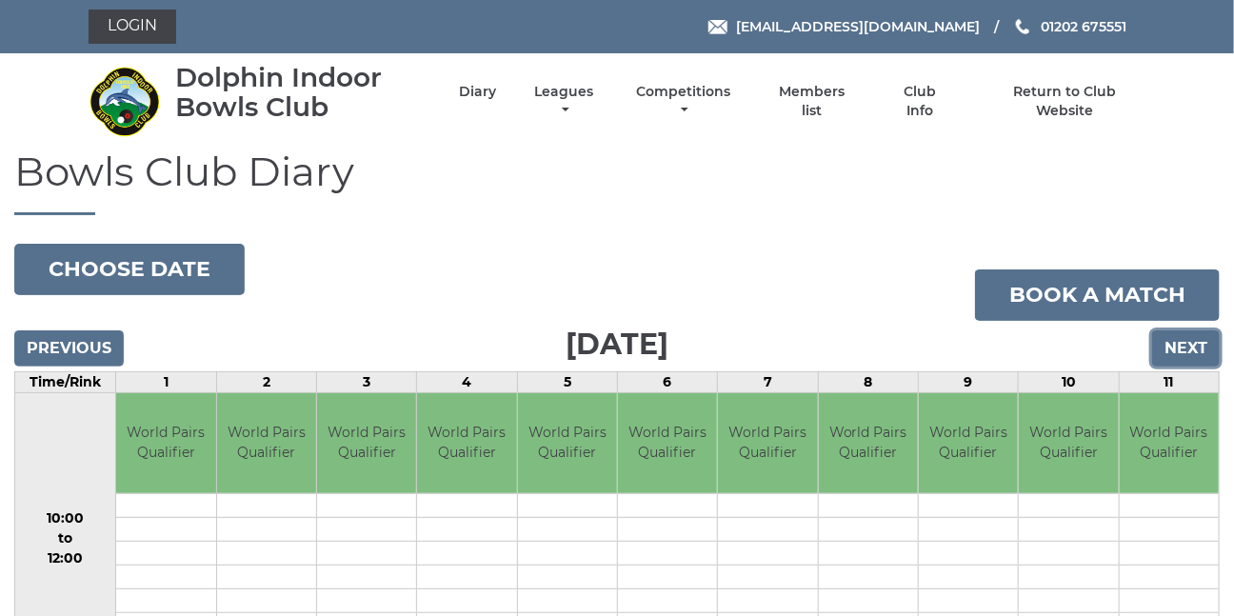
click at [1184, 345] on input "Next" at bounding box center [1186, 348] width 68 height 36
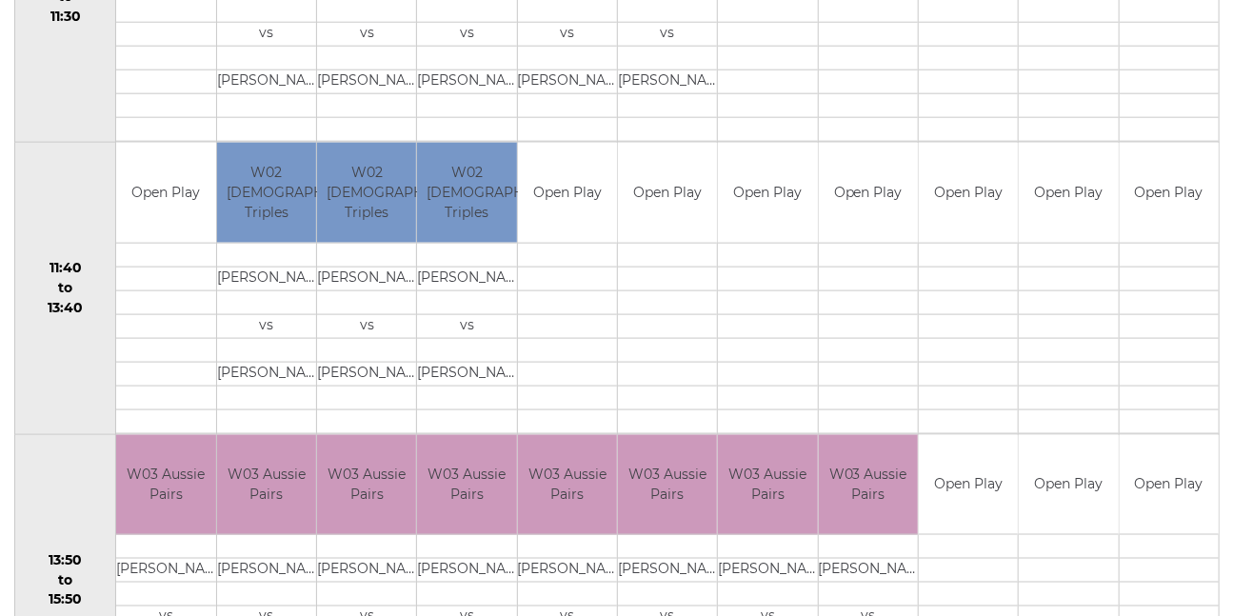
scroll to position [837, 0]
